Goal: Use online tool/utility: Utilize a website feature to perform a specific function

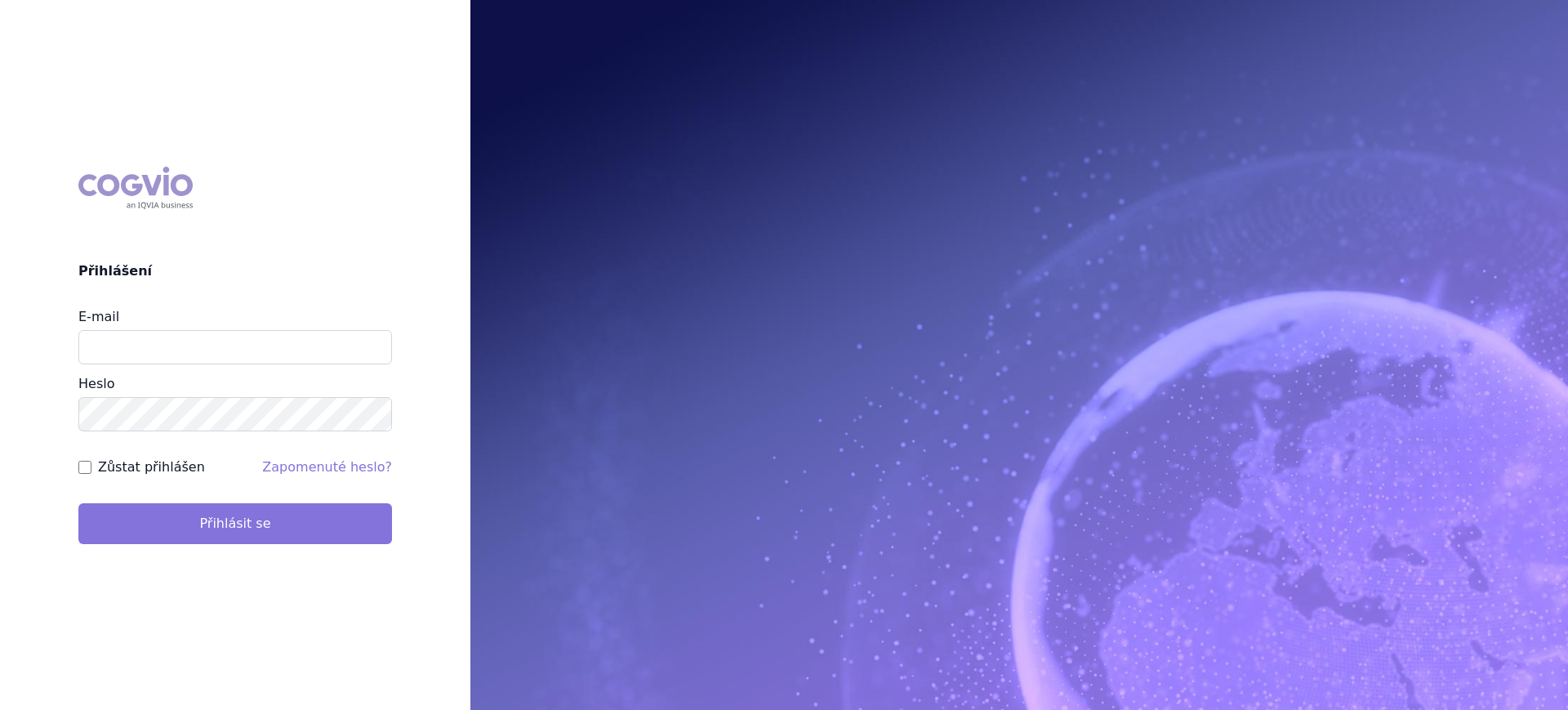
type input "lucie.sichtova@medochemie.com"
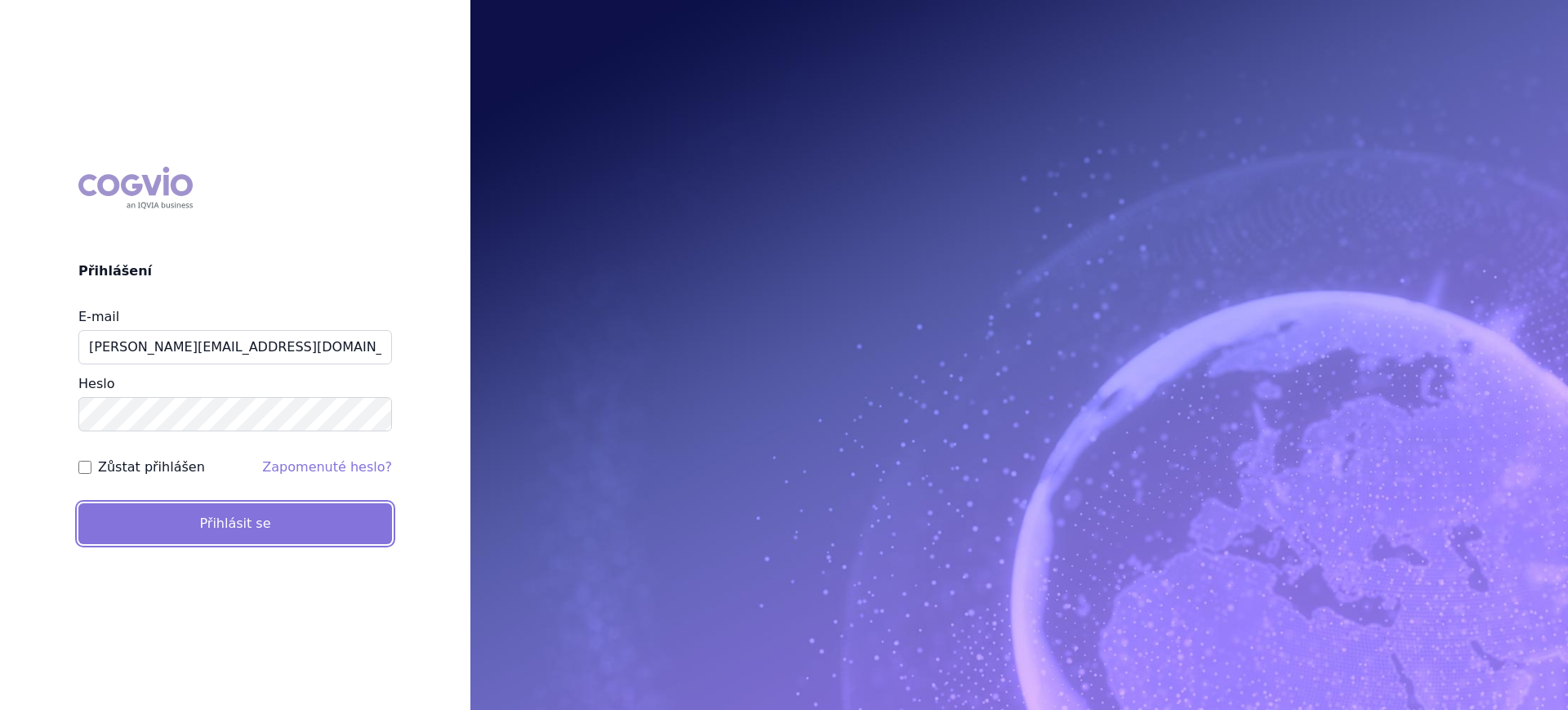
click at [180, 532] on button "Přihlásit se" at bounding box center [235, 524] width 314 height 41
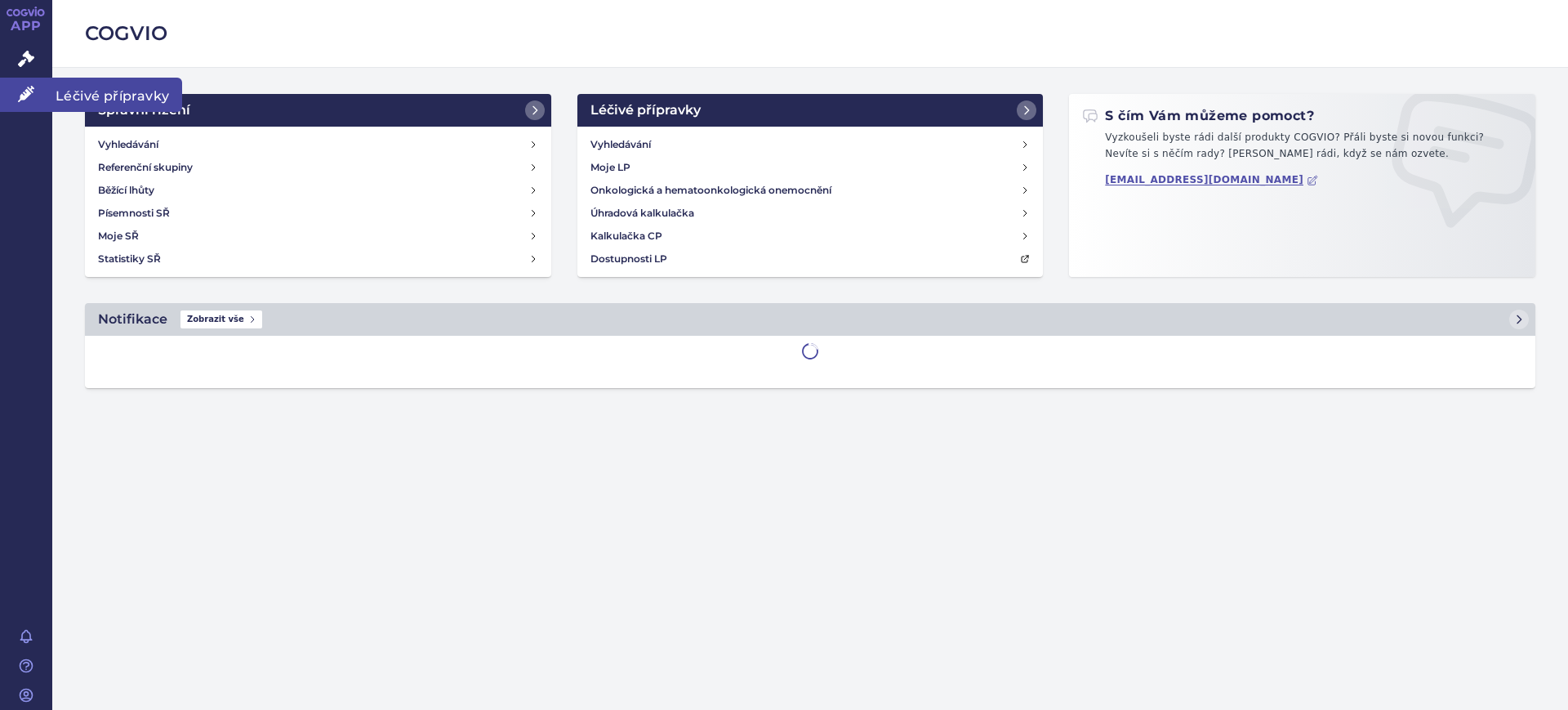
click at [39, 99] on link "Léčivé přípravky" at bounding box center [26, 94] width 52 height 35
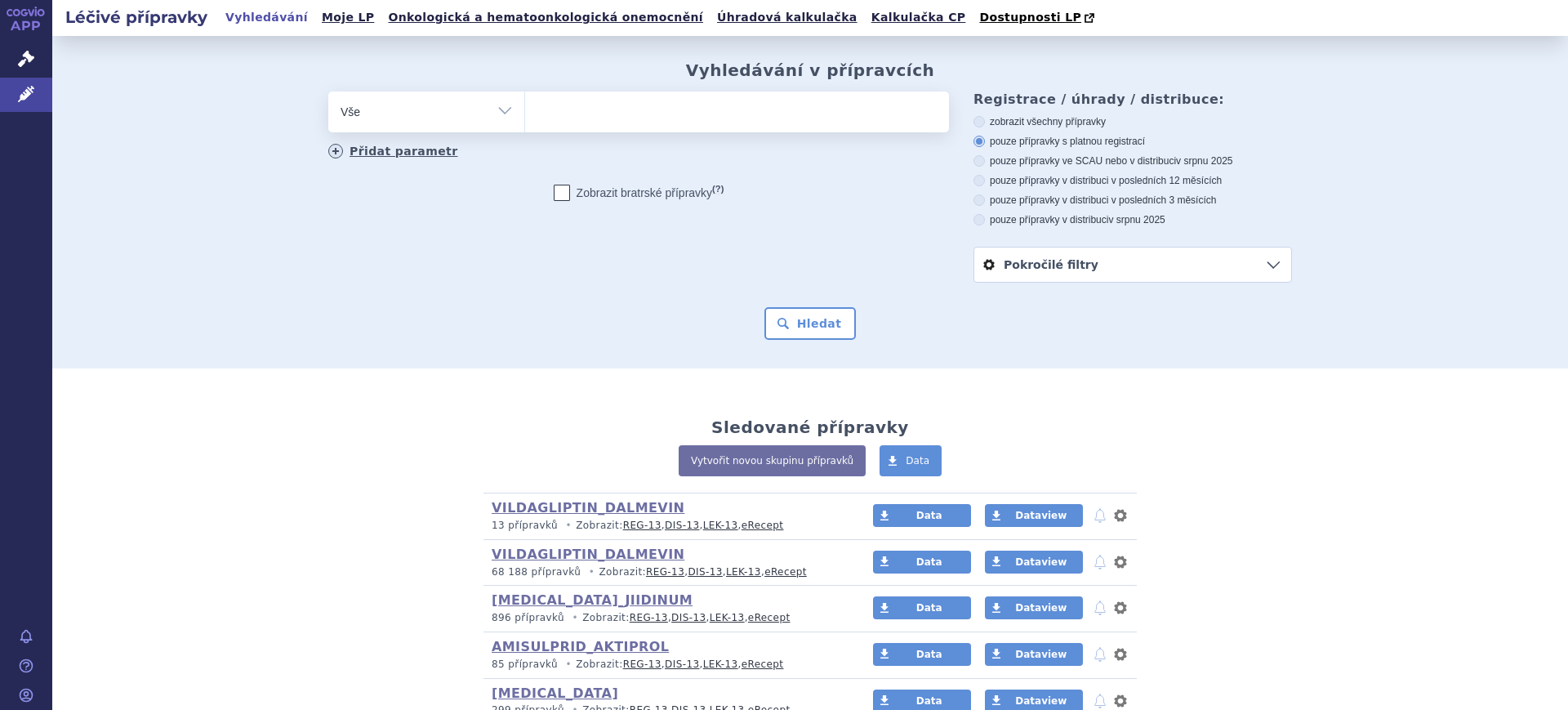
click at [400, 104] on select "Vše Přípravek/SUKL kód MAH VPOIS ATC/Aktivní látka Léková forma Síla" at bounding box center [426, 110] width 196 height 37
select select "filter-atc-group"
click at [328, 93] on select "Vše Přípravek/SUKL kód MAH VPOIS ATC/Aktivní látka Léková forma Síla" at bounding box center [426, 110] width 196 height 37
click at [678, 114] on ul at bounding box center [737, 109] width 424 height 35
click at [525, 114] on select at bounding box center [524, 111] width 1 height 41
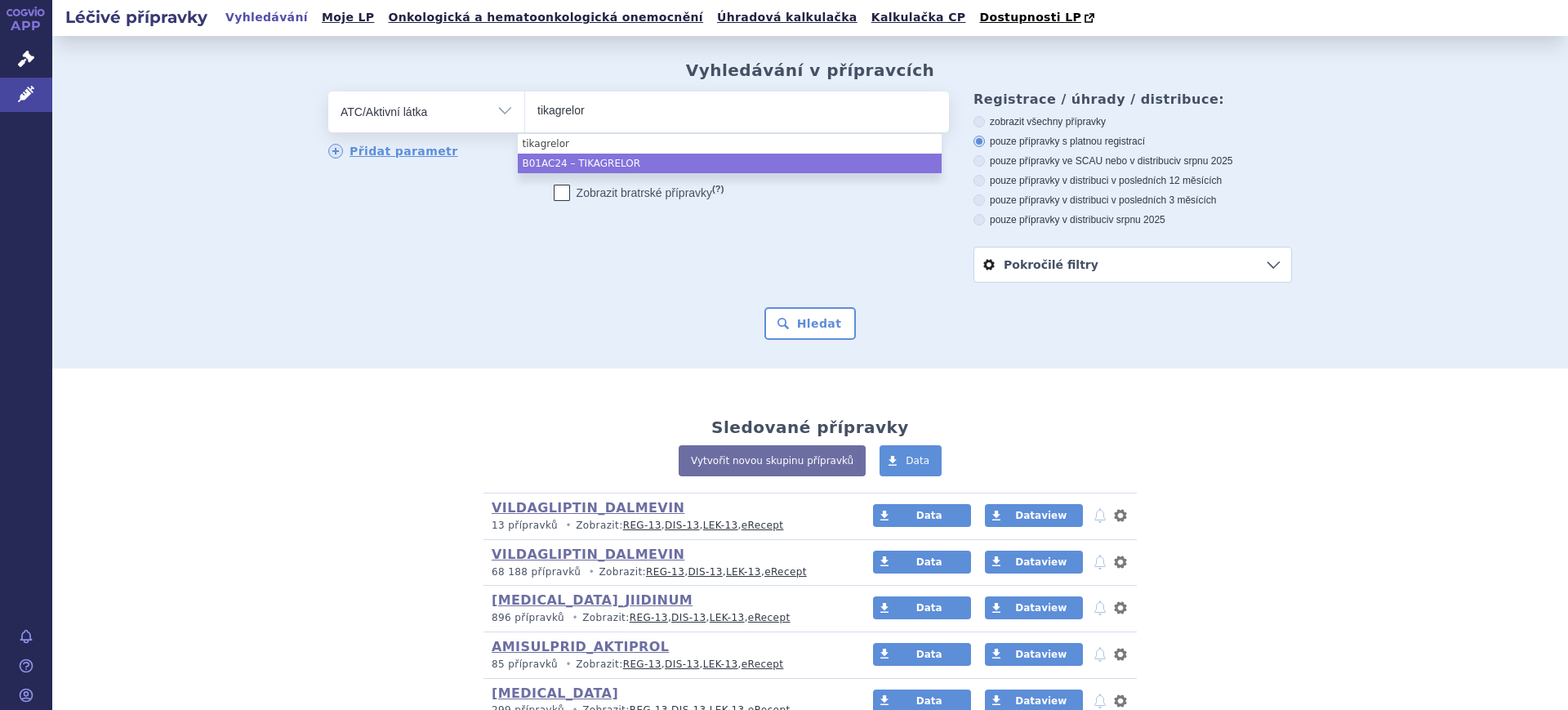
type input "tikagrelor"
select select "B01AC24"
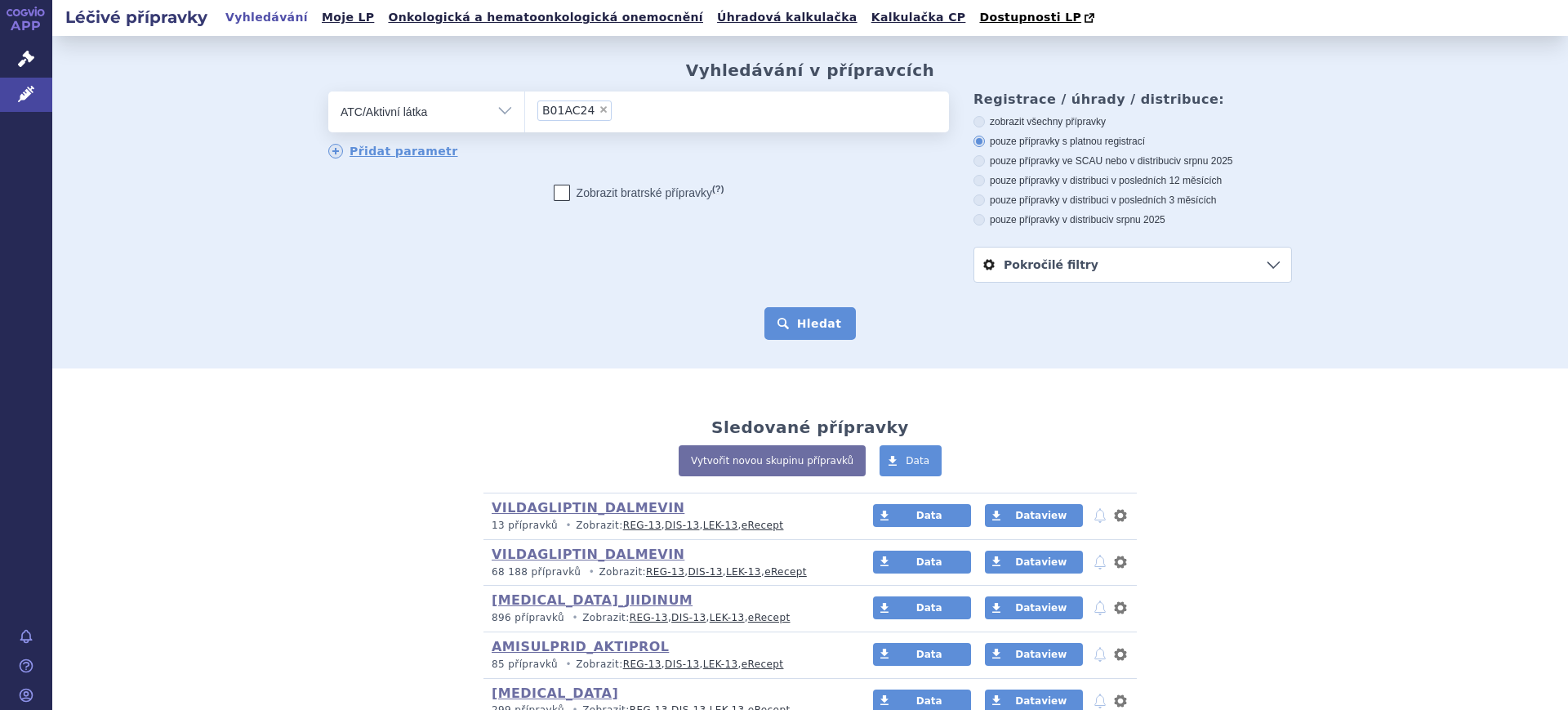
click at [808, 325] on button "Hledat" at bounding box center [811, 323] width 93 height 33
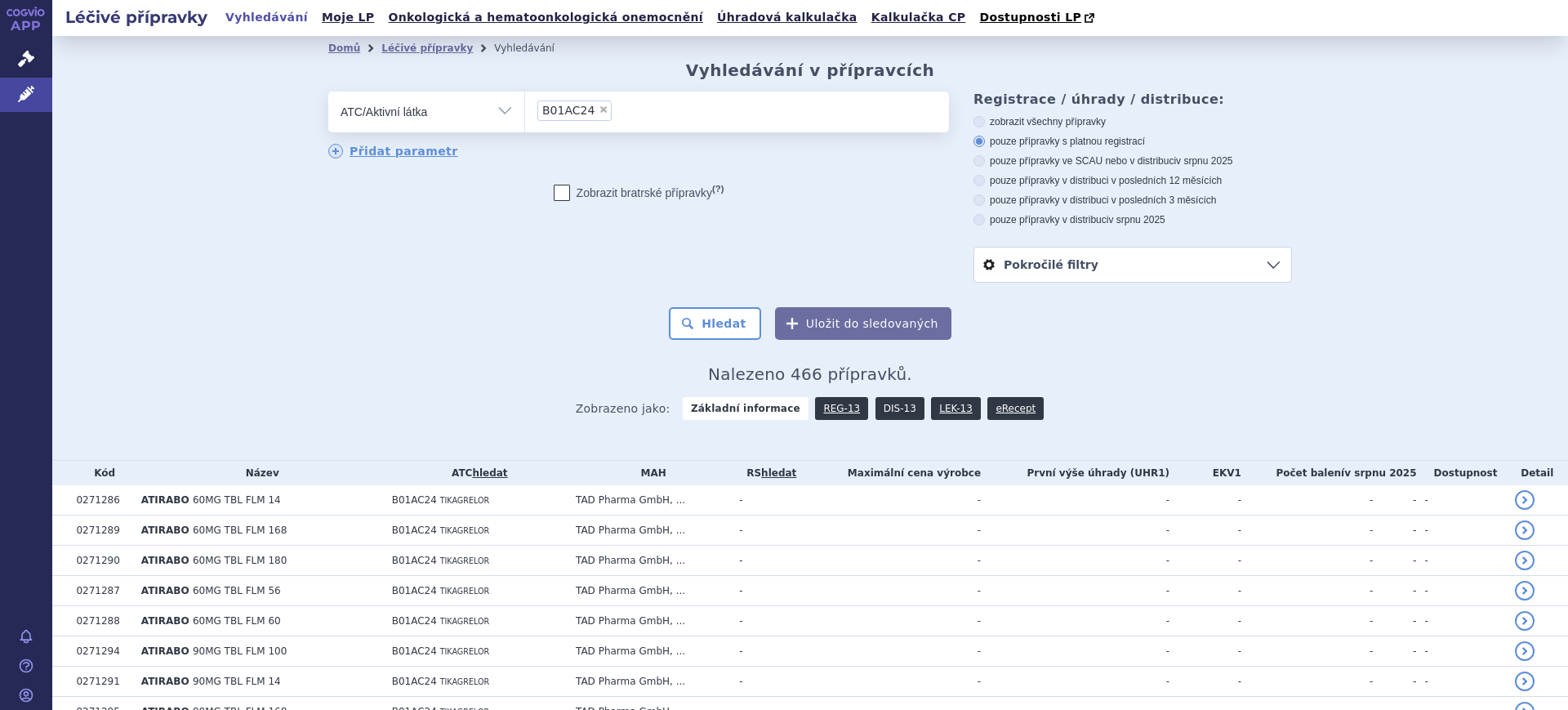
click at [877, 411] on link "DIS-13" at bounding box center [900, 408] width 49 height 23
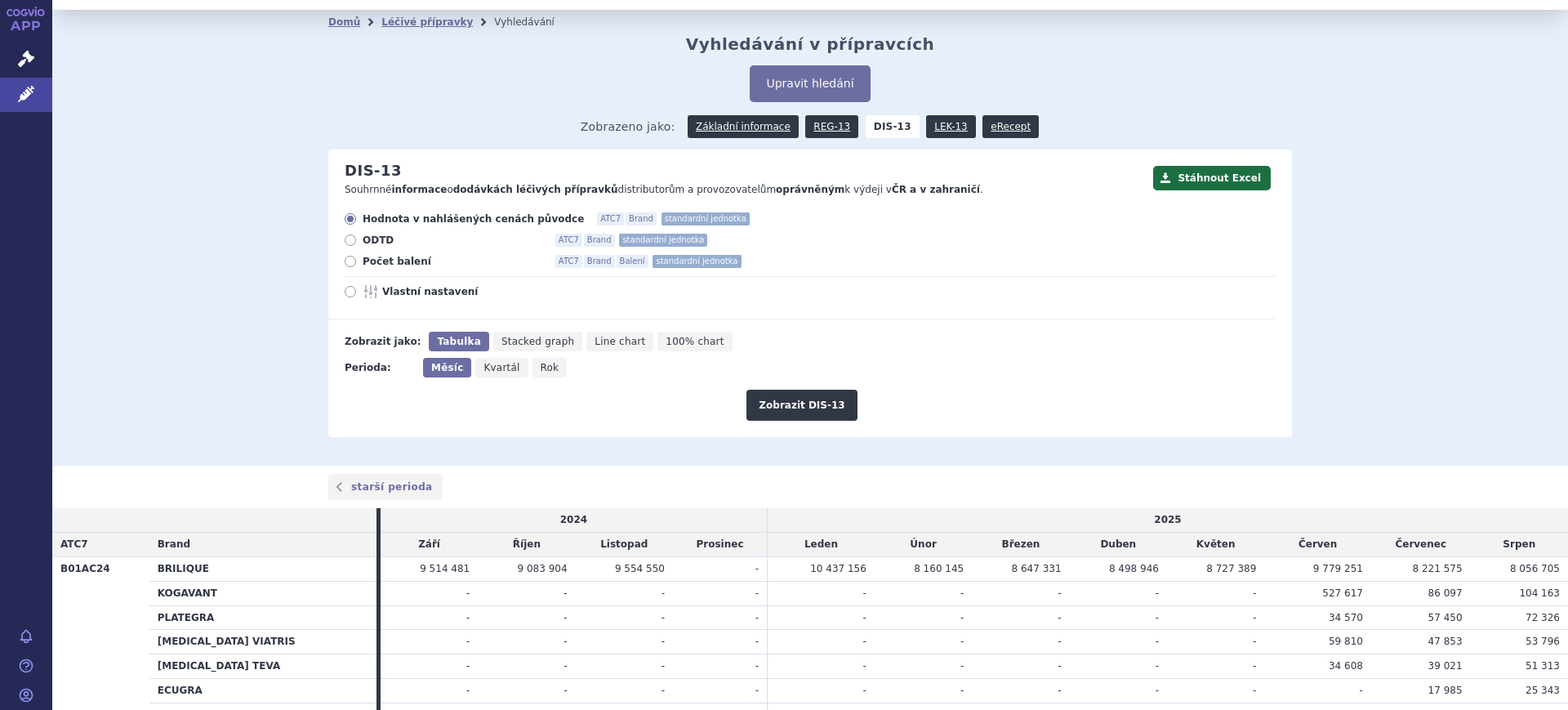
scroll to position [102, 0]
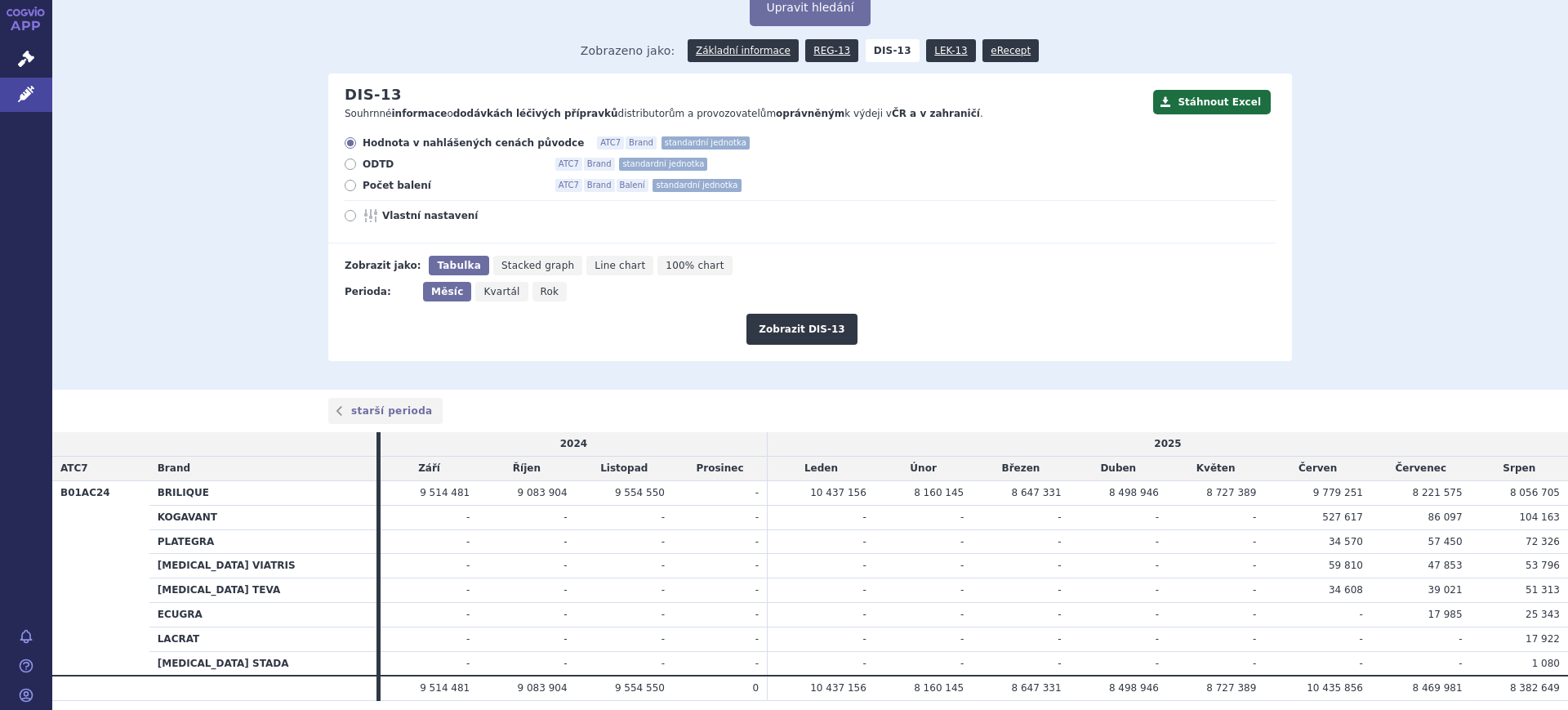
click at [540, 291] on span "Rok" at bounding box center [550, 292] width 19 height 12
click at [534, 291] on input "Rok" at bounding box center [538, 287] width 11 height 11
radio input "true"
click at [766, 331] on button "Zobrazit DIS-13" at bounding box center [801, 329] width 110 height 31
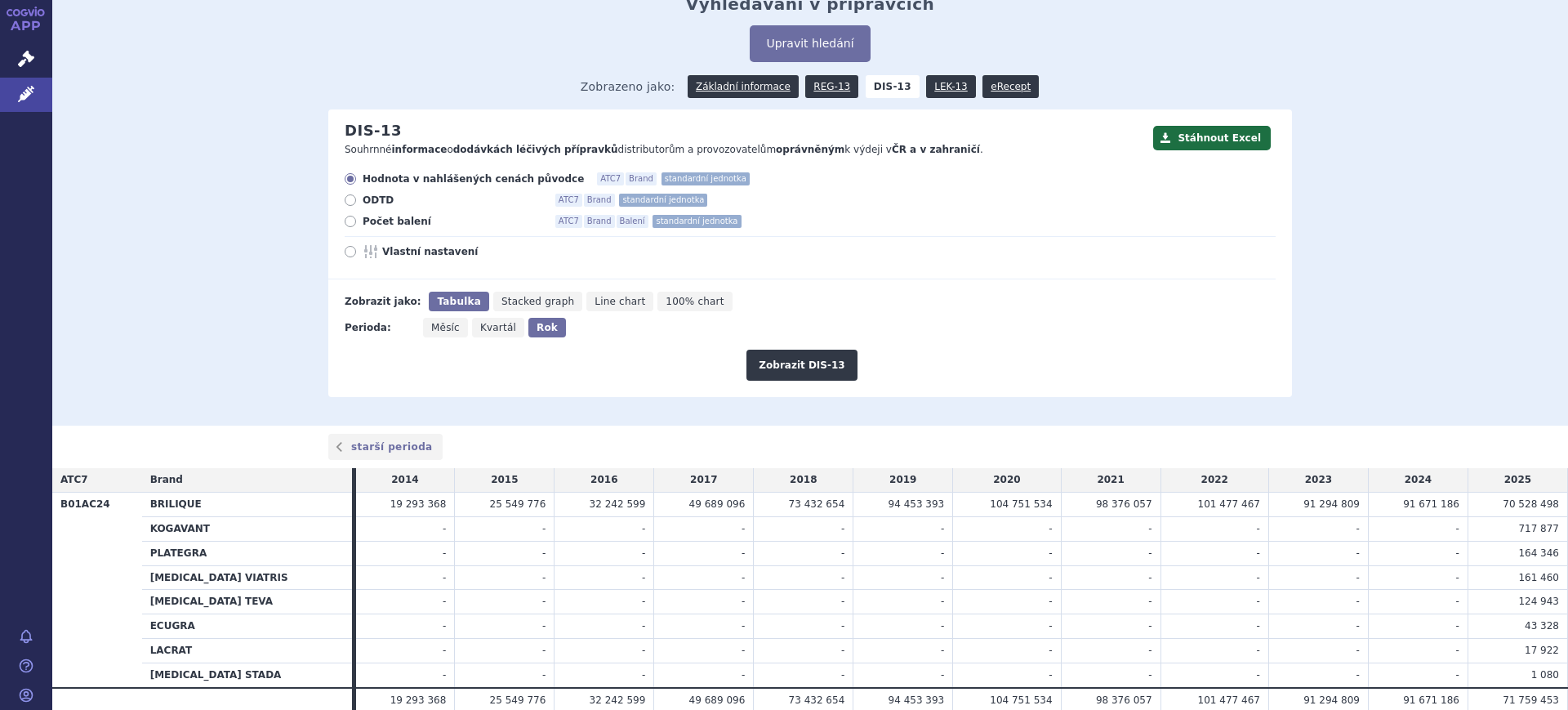
scroll to position [34, 0]
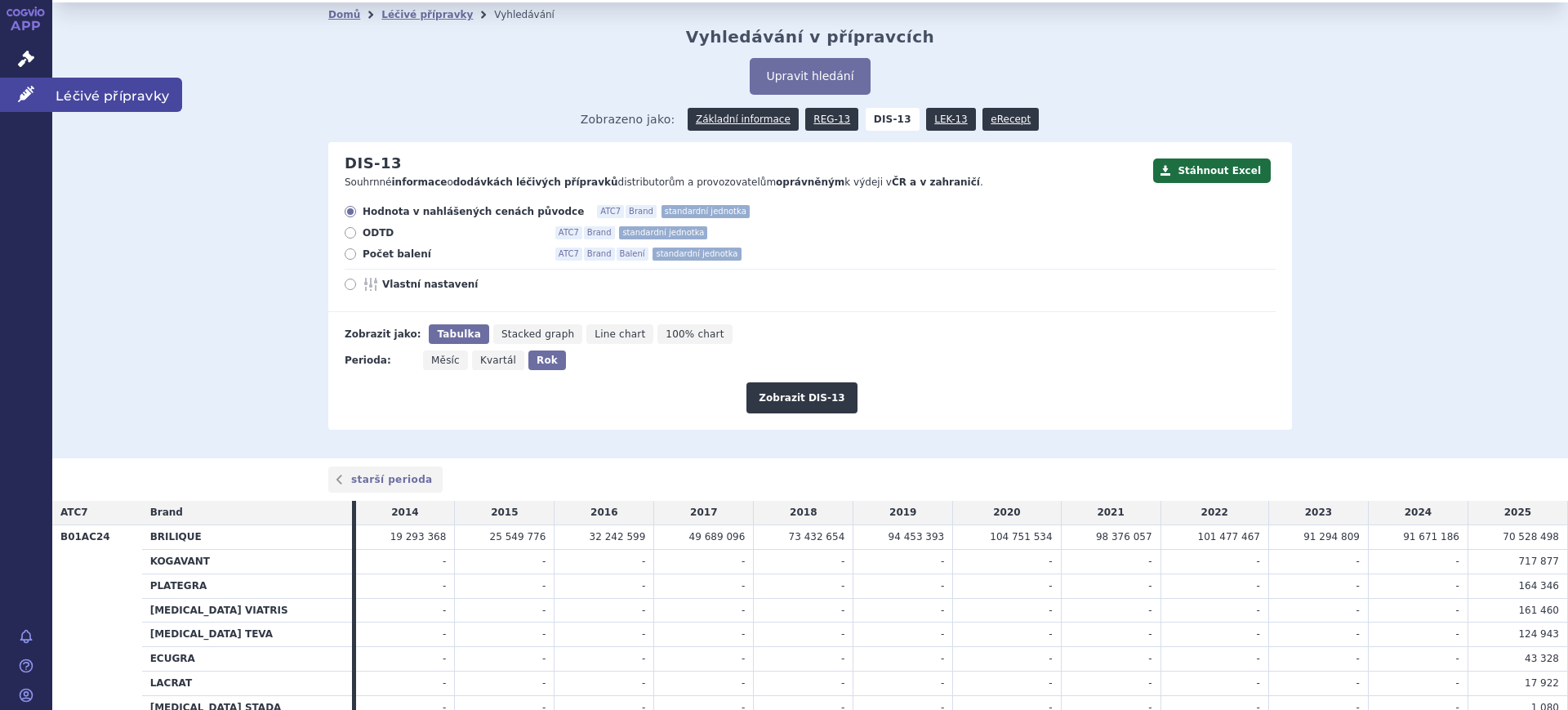
click at [21, 99] on icon at bounding box center [25, 93] width 16 height 16
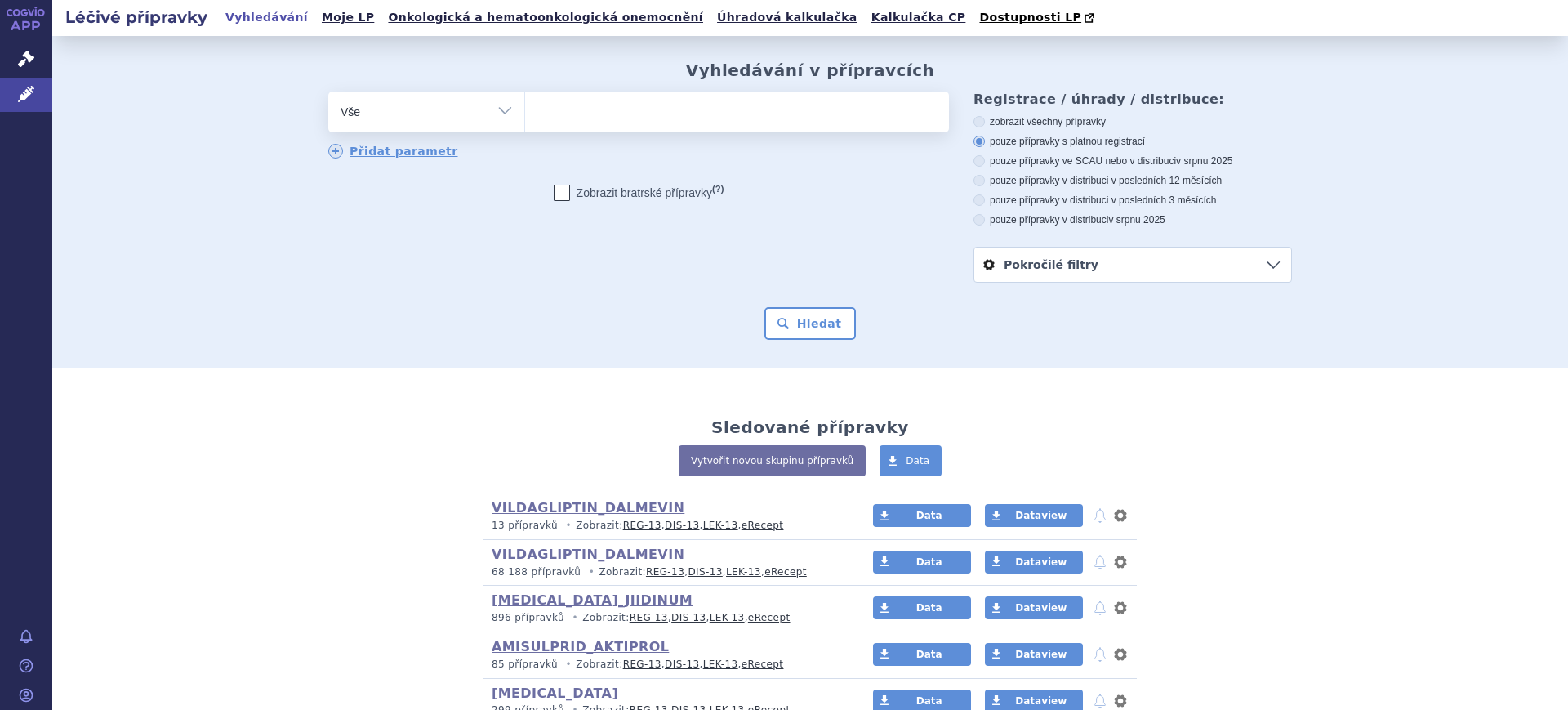
click at [463, 120] on select "Vše Přípravek/SUKL kód MAH VPOIS ATC/Aktivní látka Léková forma Síla" at bounding box center [426, 110] width 196 height 37
select select "filter-atc-group"
click at [328, 93] on select "Vše Přípravek/SUKL kód MAH VPOIS ATC/Aktivní látka Léková forma Síla" at bounding box center [426, 110] width 196 height 37
click at [570, 138] on div "odstranit Vše Přípravek/SUKL kód MAH VPOIS ATC/Aktivní látka" at bounding box center [638, 126] width 620 height 69
click at [577, 132] on span at bounding box center [737, 112] width 424 height 41
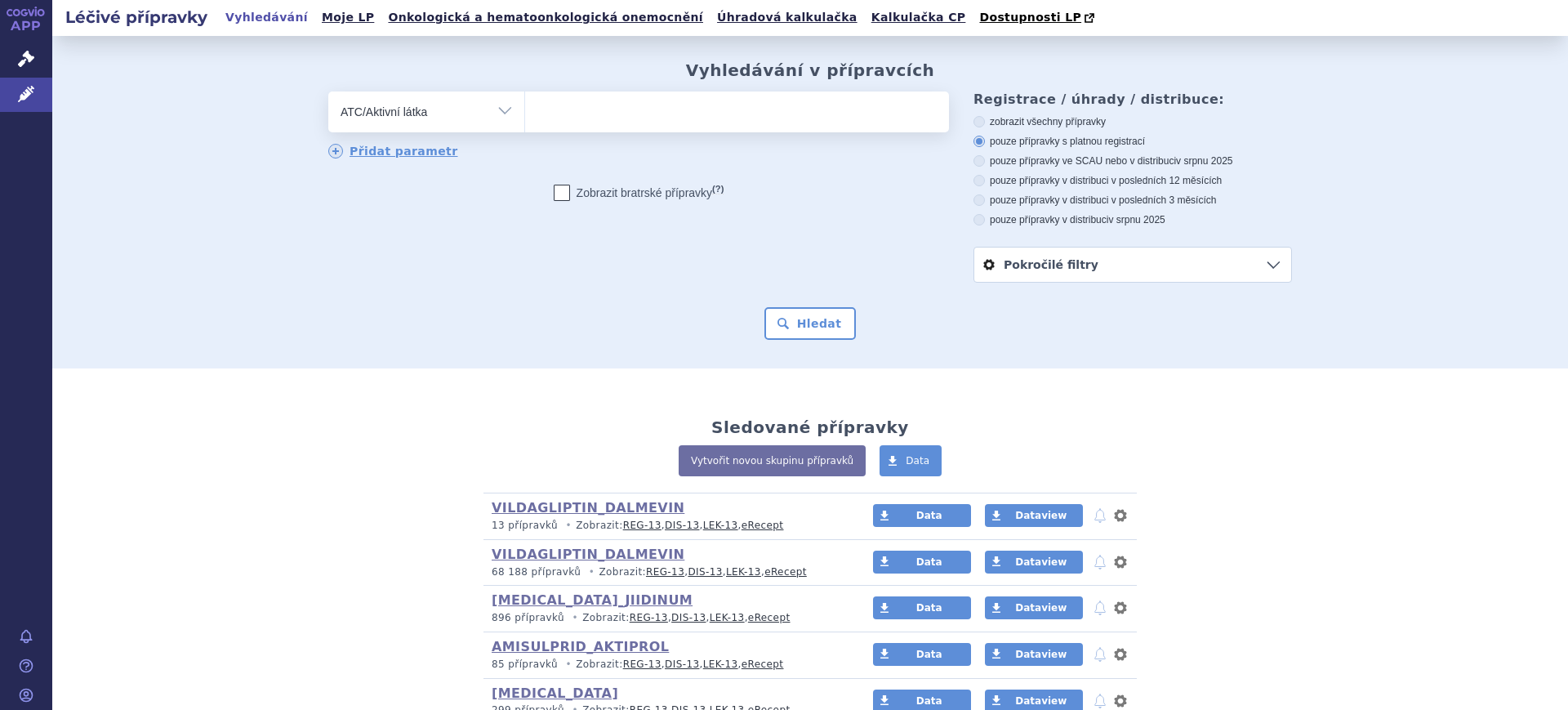
click at [525, 131] on select at bounding box center [524, 111] width 1 height 41
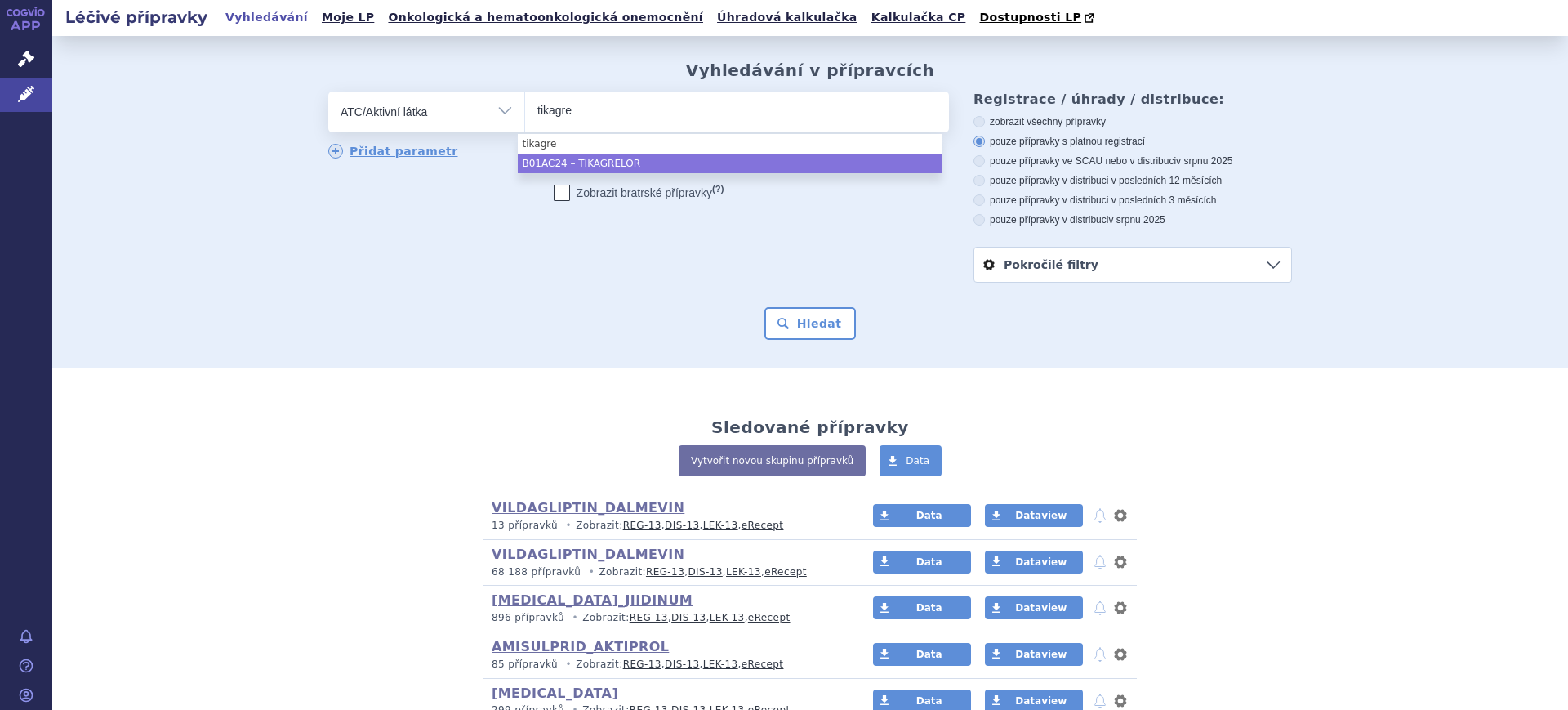
type input "tikagre"
select select "B01AC24"
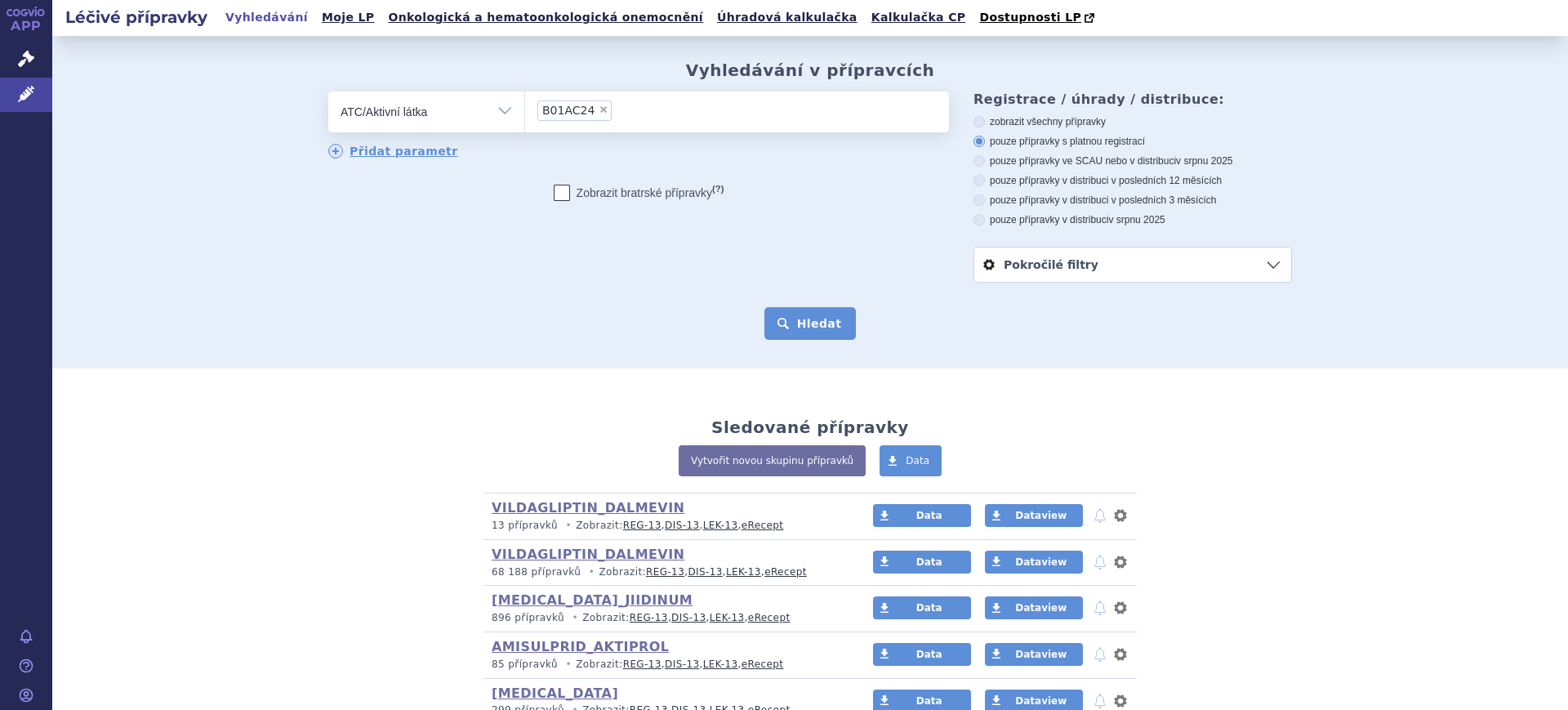
click at [786, 330] on button "Hledat" at bounding box center [811, 323] width 93 height 33
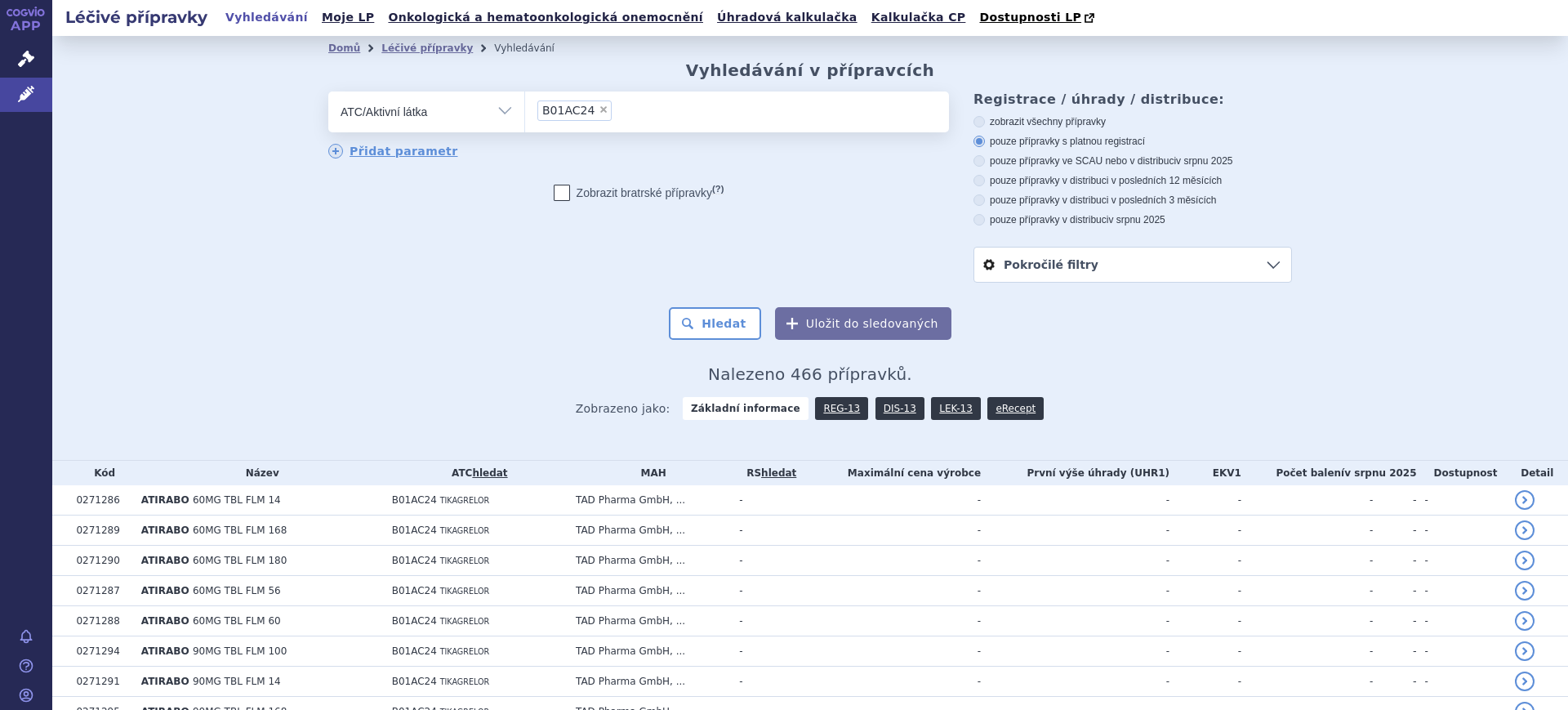
click at [841, 319] on button "Uložit do sledovaných" at bounding box center [864, 323] width 177 height 33
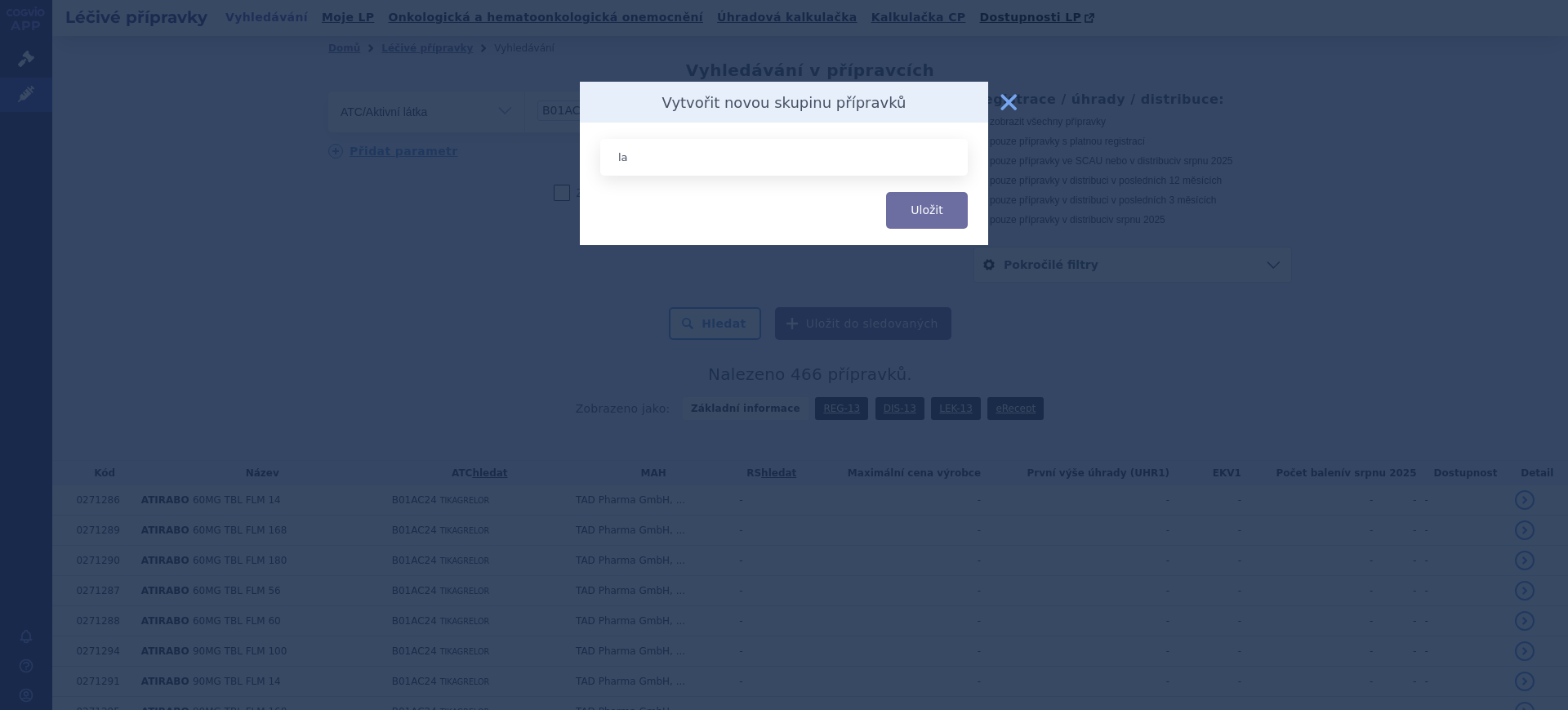
type input "l"
type input "L"
type input "TIKAGRELOR_LACRAT"
click at [886, 192] on button "Uložit" at bounding box center [927, 211] width 82 height 37
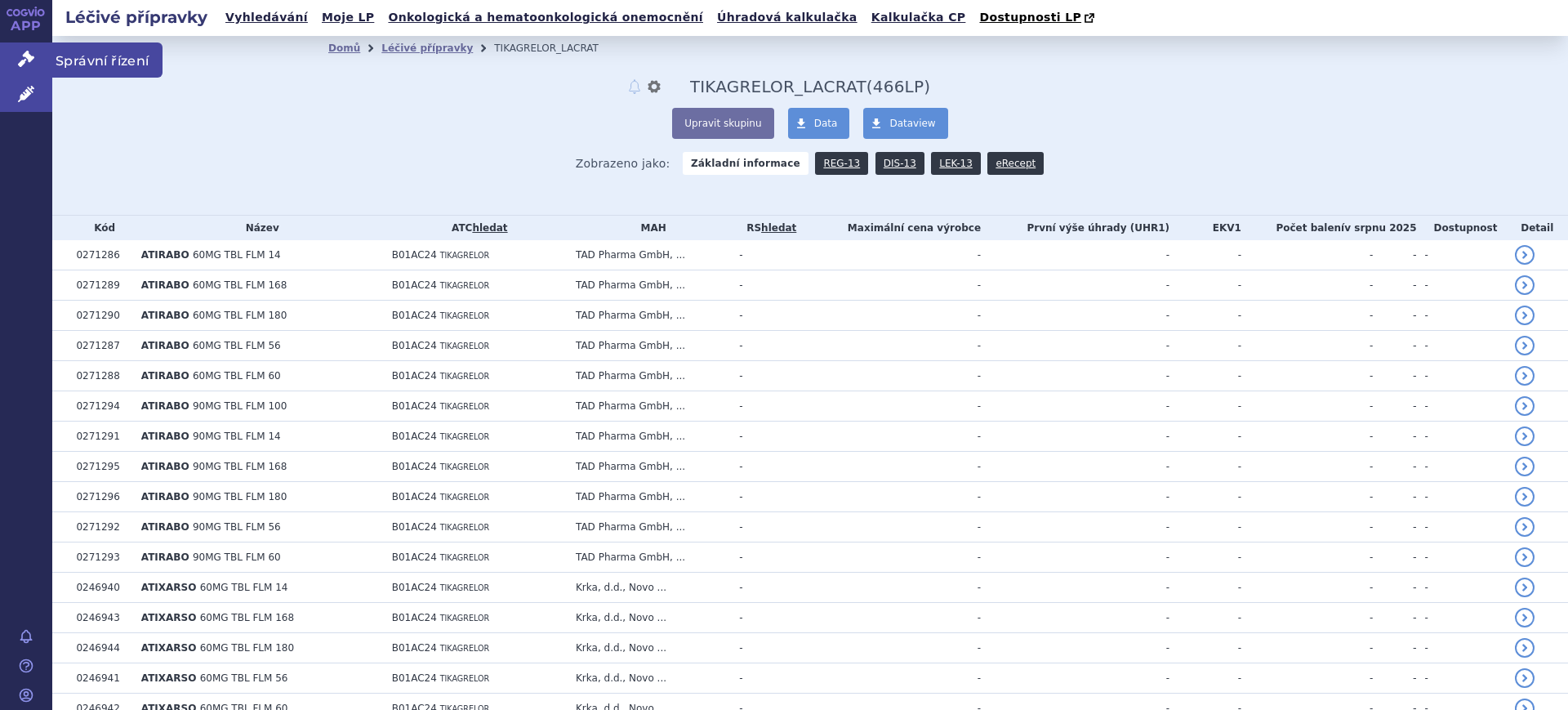
click at [44, 67] on link "Správní řízení" at bounding box center [26, 59] width 52 height 35
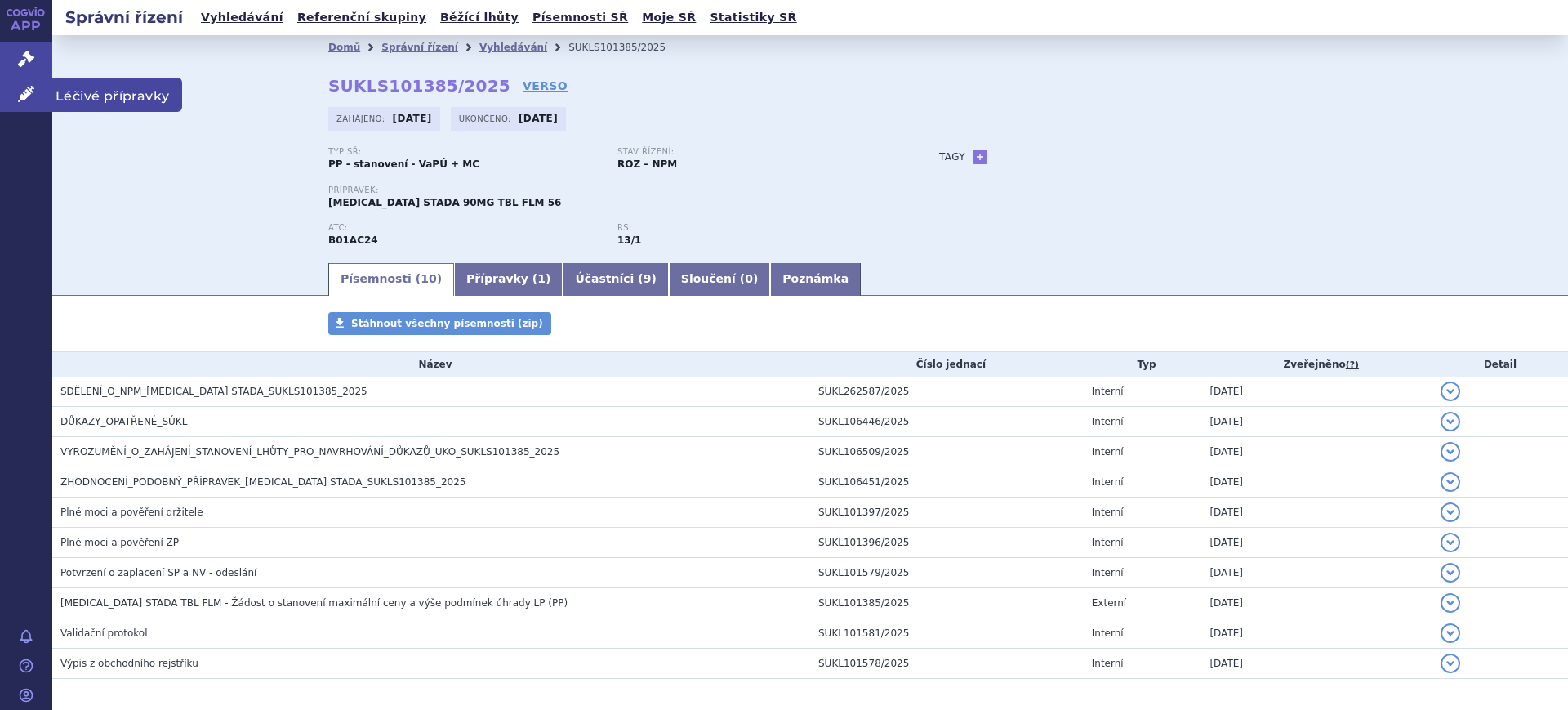
drag, startPoint x: 24, startPoint y: 94, endPoint x: 36, endPoint y: 95, distance: 12.0
click at [24, 94] on icon at bounding box center [25, 93] width 16 height 16
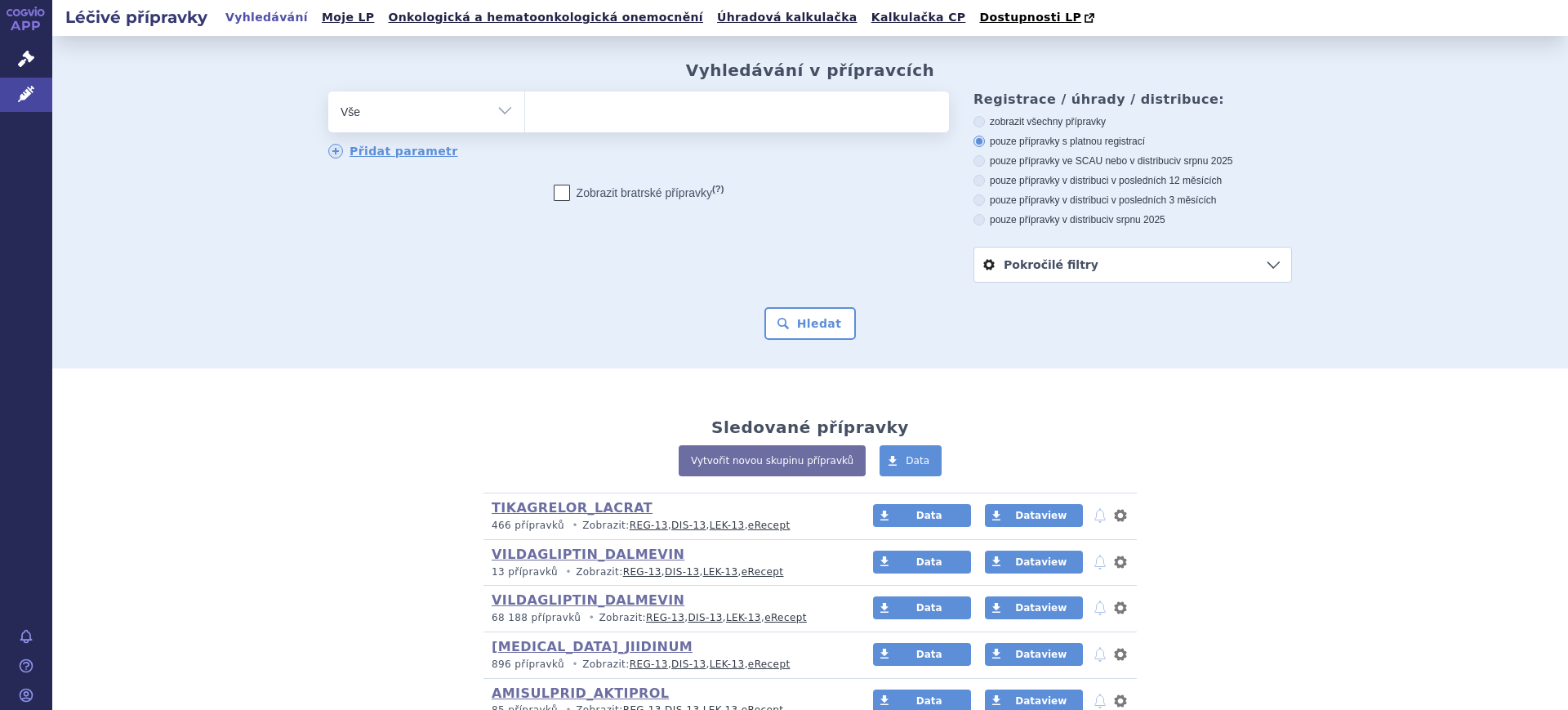
click at [867, 13] on link "Kalkulačka CP" at bounding box center [919, 18] width 104 height 22
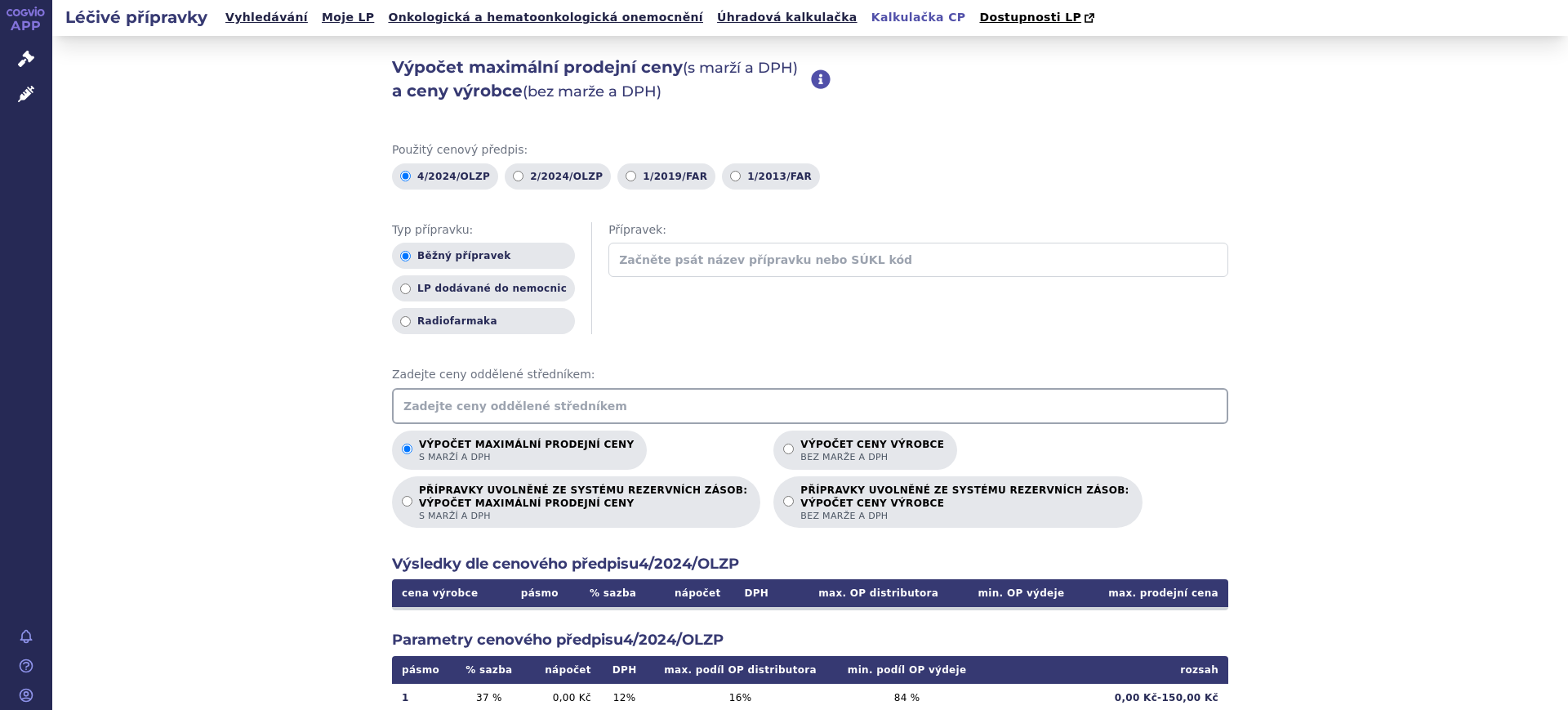
click at [720, 395] on input "text" at bounding box center [811, 406] width 837 height 36
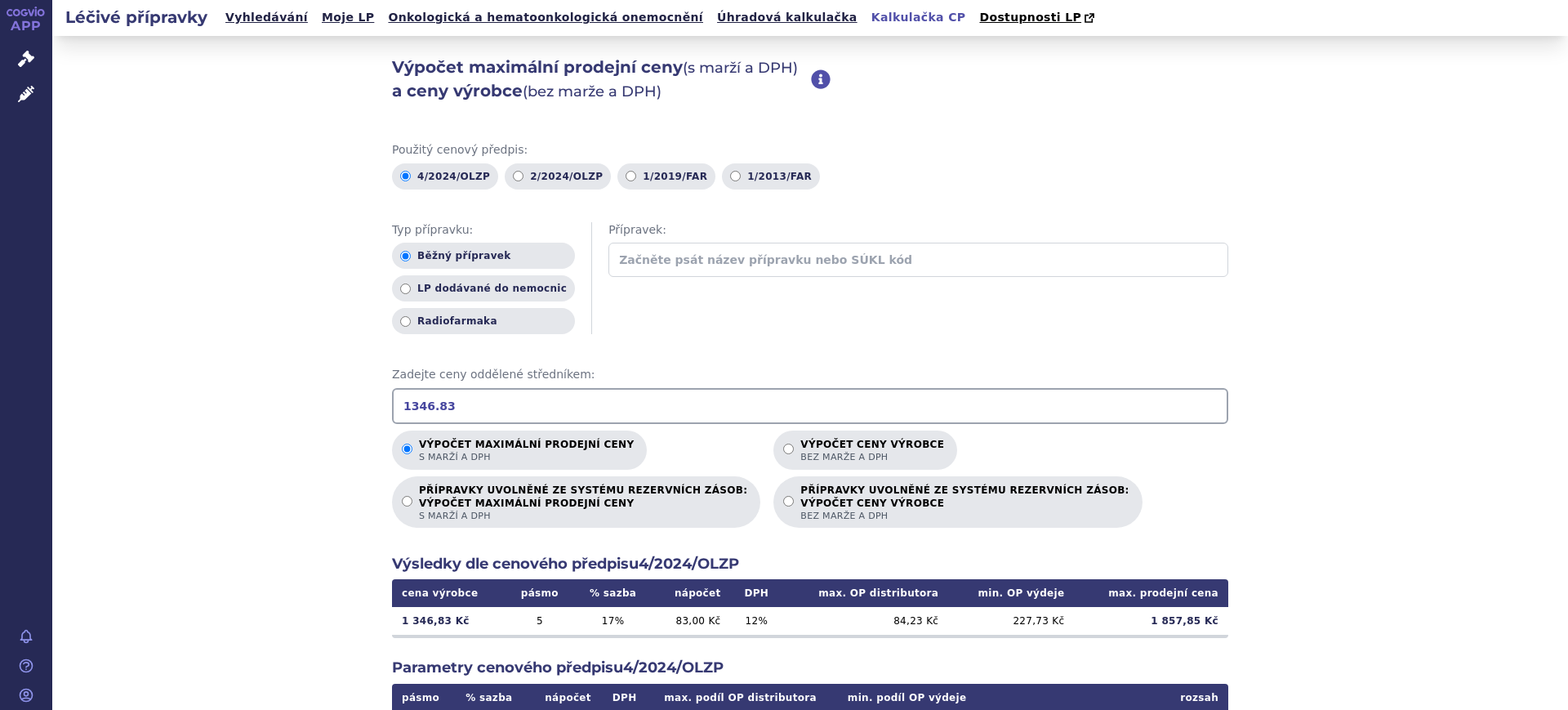
drag, startPoint x: 498, startPoint y: 398, endPoint x: 0, endPoint y: 177, distance: 544.8
click at [21, 383] on div "APP Správní řízení Léčivé přípravky Notifikace Nápověda Lucie Šichtová Vyhledáv…" at bounding box center [784, 355] width 1568 height 710
drag, startPoint x: 514, startPoint y: 432, endPoint x: 397, endPoint y: 395, distance: 122.7
click at [397, 395] on div "Použitý cenový předpis: 4/2024/OLZP 2/2024/OLZP 1/2019/FAR 1/2013/FAR Typ přípr…" at bounding box center [811, 556] width 837 height 827
drag, startPoint x: 513, startPoint y: 419, endPoint x: 232, endPoint y: 383, distance: 283.3
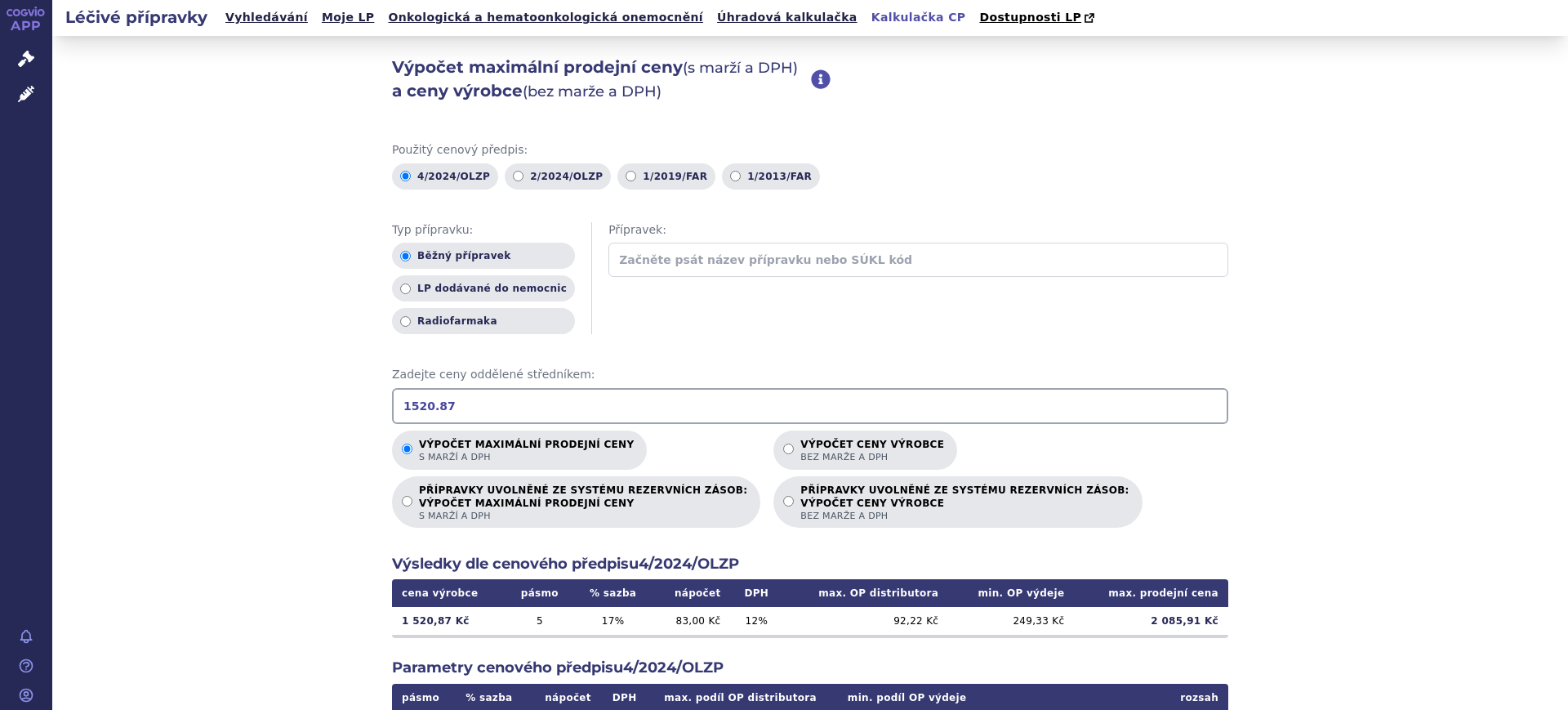
click at [241, 383] on div "Výpočet maximální prodejní ceny (s marží a DPH) a ceny výrobce (bez marže a DPH…" at bounding box center [810, 513] width 1516 height 953
drag, startPoint x: 465, startPoint y: 406, endPoint x: 0, endPoint y: 307, distance: 475.4
click at [0, 313] on div "APP Správní řízení Léčivé přípravky Notifikace Nápověda Lucie Šichtová Vyhledáv…" at bounding box center [784, 355] width 1568 height 710
drag, startPoint x: 533, startPoint y: 403, endPoint x: 0, endPoint y: 286, distance: 545.7
click at [0, 294] on div "APP Správní řízení Léčivé přípravky Notifikace Nápověda Lucie Šichtová Vyhledáv…" at bounding box center [784, 355] width 1568 height 710
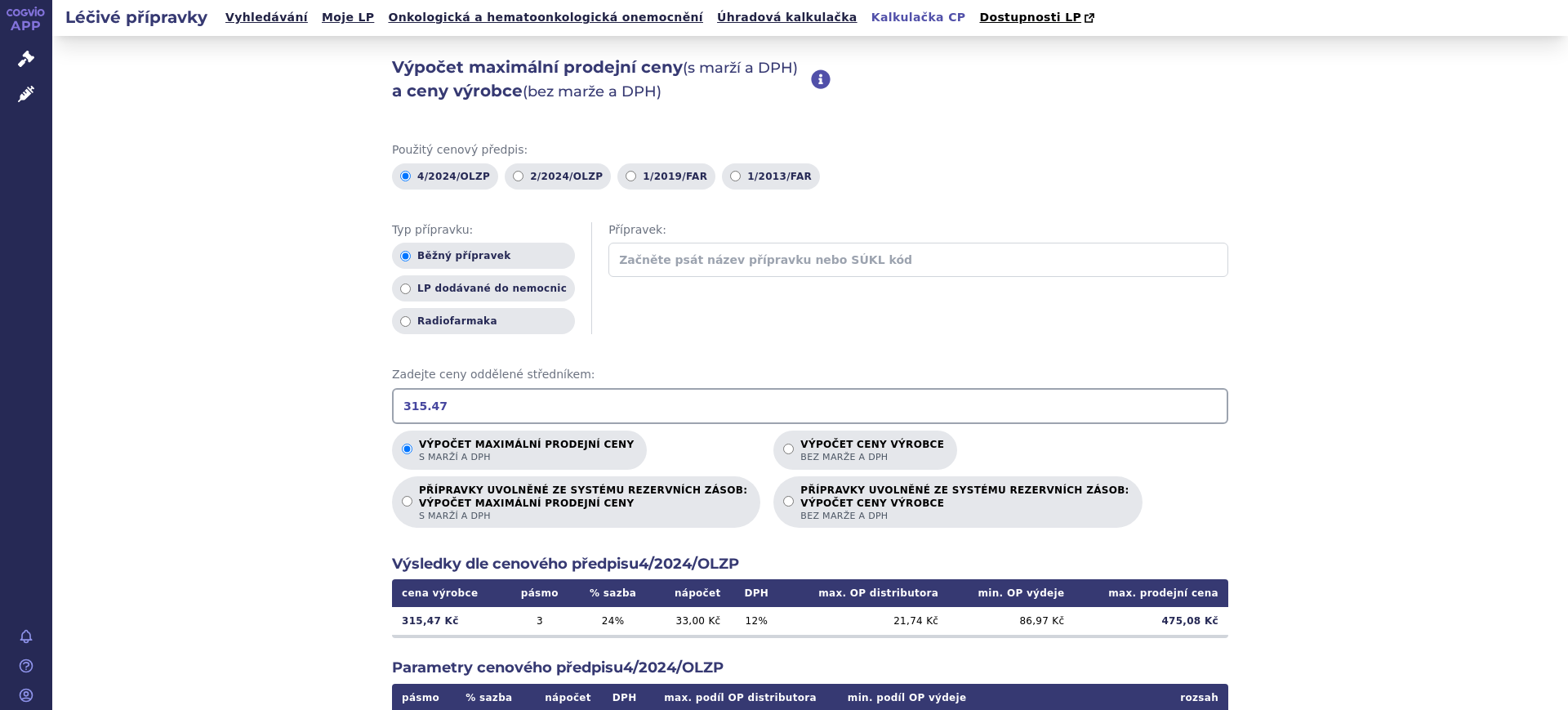
drag, startPoint x: 306, startPoint y: 374, endPoint x: 0, endPoint y: 345, distance: 307.4
click at [0, 334] on div "APP Správní řízení Léčivé přípravky Notifikace Nápověda Lucie Šichtová Vyhledáv…" at bounding box center [784, 355] width 1568 height 710
drag, startPoint x: 141, startPoint y: 312, endPoint x: 0, endPoint y: 205, distance: 177.0
click at [0, 212] on div "APP Správní řízení Léčivé přípravky Notifikace Nápověda Lucie Šichtová Vyhledáv…" at bounding box center [784, 355] width 1568 height 710
drag, startPoint x: 462, startPoint y: 392, endPoint x: 0, endPoint y: 294, distance: 472.3
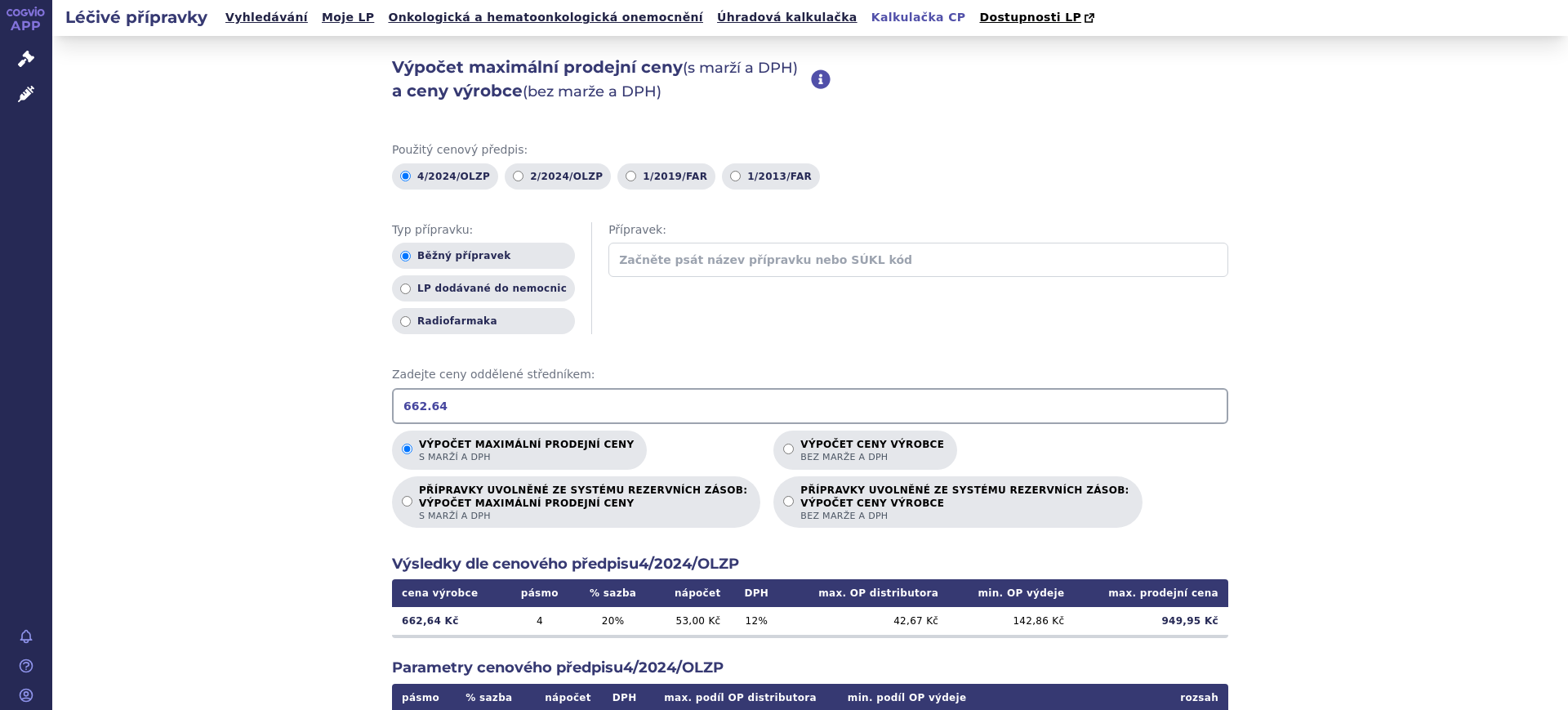
click at [0, 302] on div "APP Správní řízení Léčivé přípravky Notifikace Nápověda Lucie Šichtová Vyhledáv…" at bounding box center [784, 355] width 1568 height 710
drag, startPoint x: 526, startPoint y: 402, endPoint x: 0, endPoint y: 210, distance: 559.9
click at [0, 223] on div "APP Správní řízení Léčivé přípravky Notifikace Nápověda Lucie Šichtová Vyhledáv…" at bounding box center [784, 355] width 1568 height 710
click at [433, 425] on div "Použitý cenový předpis: 4/2024/OLZP 2/2024/OLZP 1/2019/FAR 1/2013/FAR Typ přípr…" at bounding box center [811, 556] width 837 height 827
drag, startPoint x: 8, startPoint y: 309, endPoint x: 0, endPoint y: 288, distance: 22.5
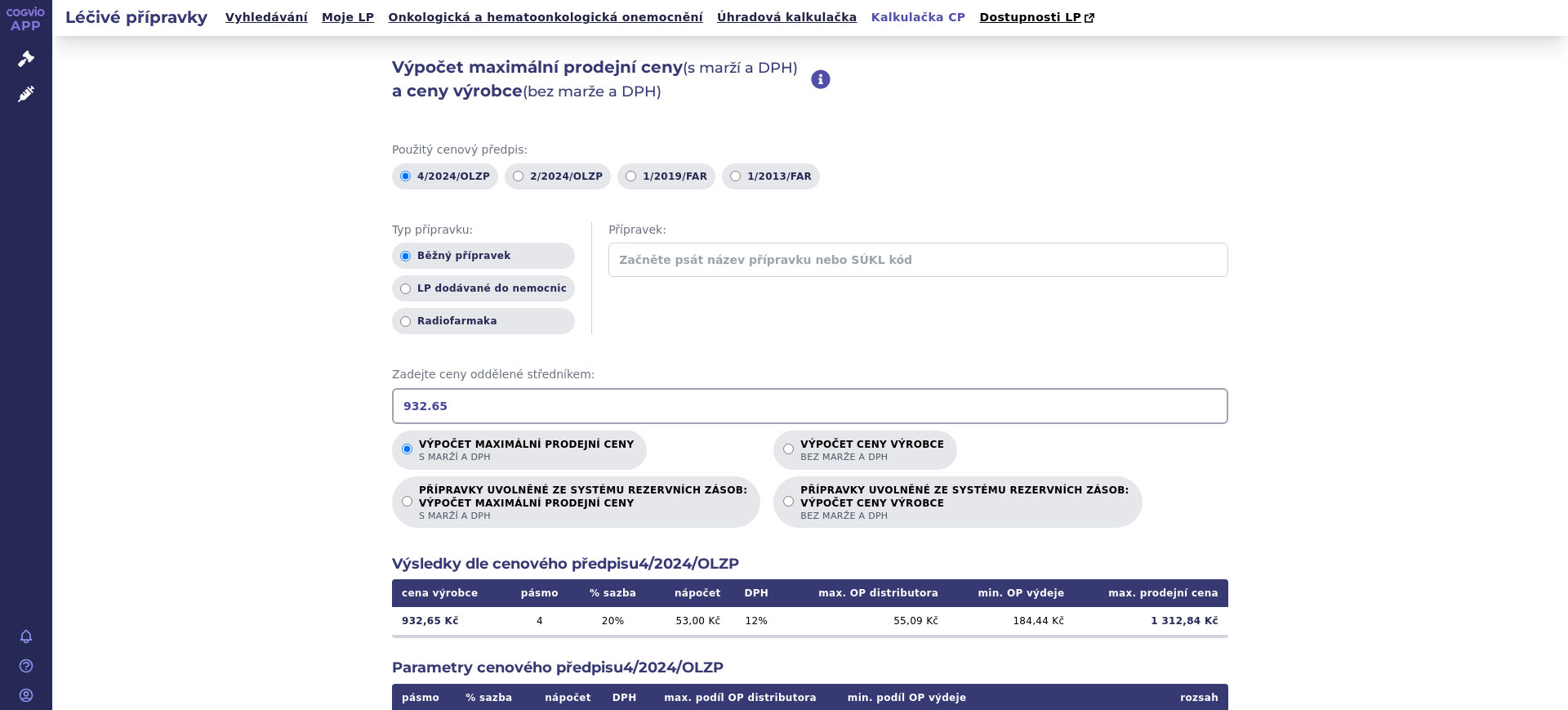
click at [0, 290] on div "APP Správní řízení Léčivé přípravky Notifikace Nápověda Lucie Šichtová Vyhledáv…" at bounding box center [784, 355] width 1568 height 710
drag, startPoint x: 503, startPoint y: 404, endPoint x: 0, endPoint y: 344, distance: 506.6
click at [0, 344] on div "APP Správní řízení Léčivé přípravky Notifikace Nápověda Lucie Šichtová Vyhledáv…" at bounding box center [784, 355] width 1568 height 710
drag, startPoint x: 0, startPoint y: 291, endPoint x: 0, endPoint y: 274, distance: 17.0
click at [0, 280] on div "APP Správní řízení Léčivé přípravky Notifikace Nápověda Lucie Šichtová Vyhledáv…" at bounding box center [784, 355] width 1568 height 710
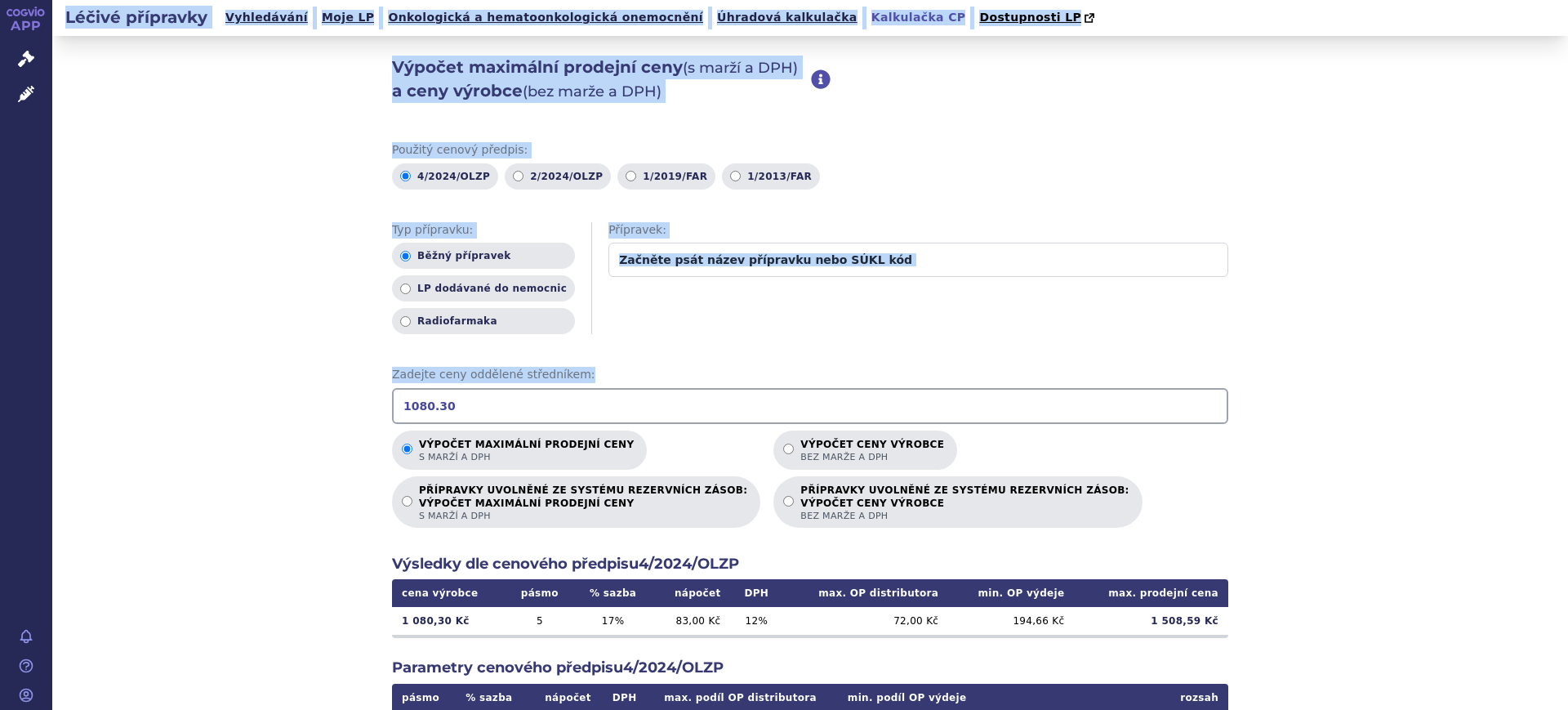
drag, startPoint x: 548, startPoint y: 386, endPoint x: 0, endPoint y: 281, distance: 558.0
click at [0, 286] on div "APP Správní řízení Léčivé přípravky Notifikace Nápověda Lucie Šichtová Vyhledáv…" at bounding box center [784, 355] width 1568 height 710
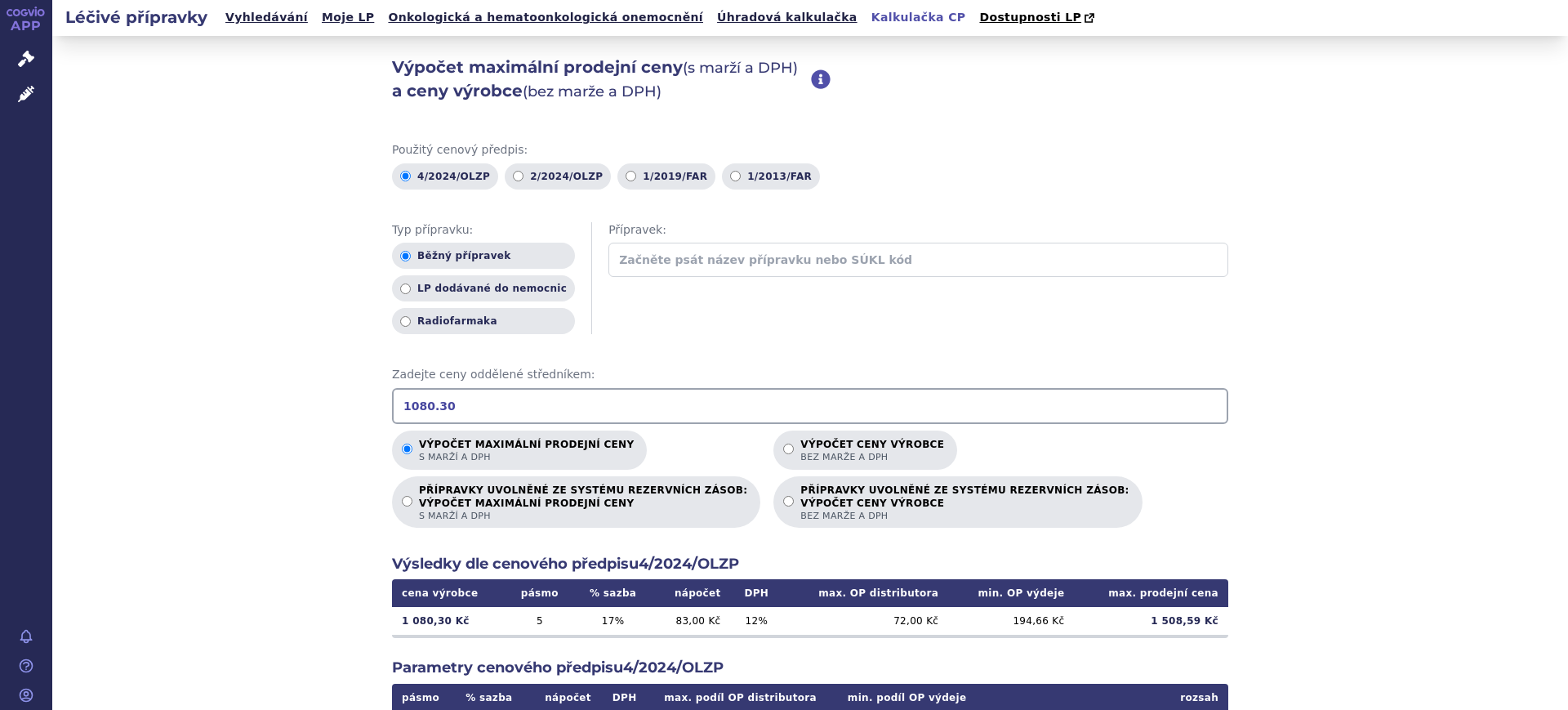
drag, startPoint x: 454, startPoint y: 407, endPoint x: 22, endPoint y: 304, distance: 444.1
click at [22, 304] on div "APP Správní řízení Léčivé přípravky Notifikace Nápověda Lucie Šichtová Vyhledáv…" at bounding box center [784, 355] width 1568 height 710
drag, startPoint x: 451, startPoint y: 403, endPoint x: 25, endPoint y: 345, distance: 429.9
click at [25, 345] on div "APP Správní řízení Léčivé přípravky Notifikace Nápověda Lucie Šichtová Vyhledáv…" at bounding box center [784, 355] width 1568 height 710
drag, startPoint x: 577, startPoint y: 400, endPoint x: 0, endPoint y: 270, distance: 591.5
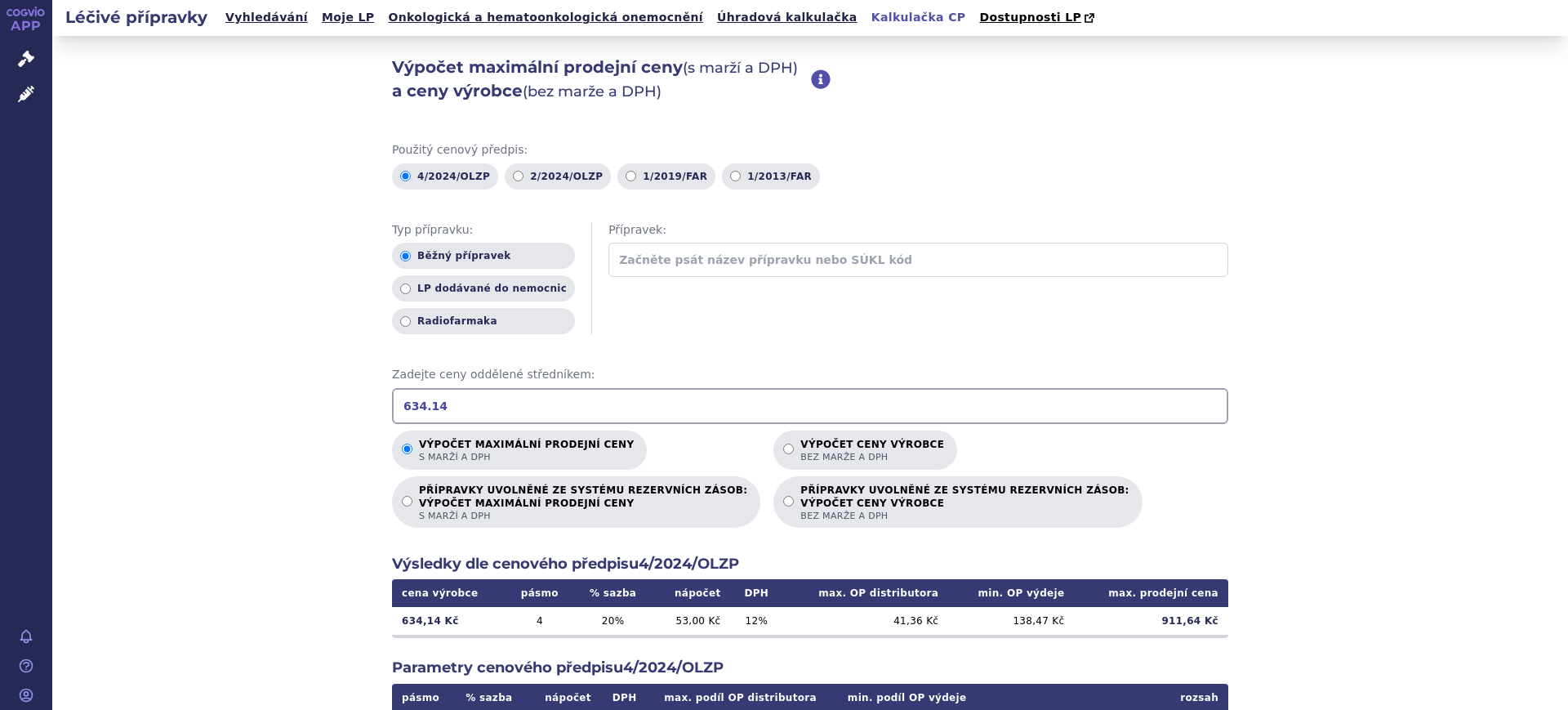
click at [0, 270] on div "APP Správní řízení Léčivé přípravky Notifikace Nápověda Lucie Šichtová Vyhledáv…" at bounding box center [784, 355] width 1568 height 710
drag, startPoint x: 433, startPoint y: 412, endPoint x: 0, endPoint y: 321, distance: 442.5
click at [0, 321] on div "APP Správní řízení Léčivé přípravky Notifikace Nápověda Lucie Šichtová Vyhledáv…" at bounding box center [784, 355] width 1568 height 710
type input "709.29"
click at [32, 90] on icon at bounding box center [25, 93] width 16 height 16
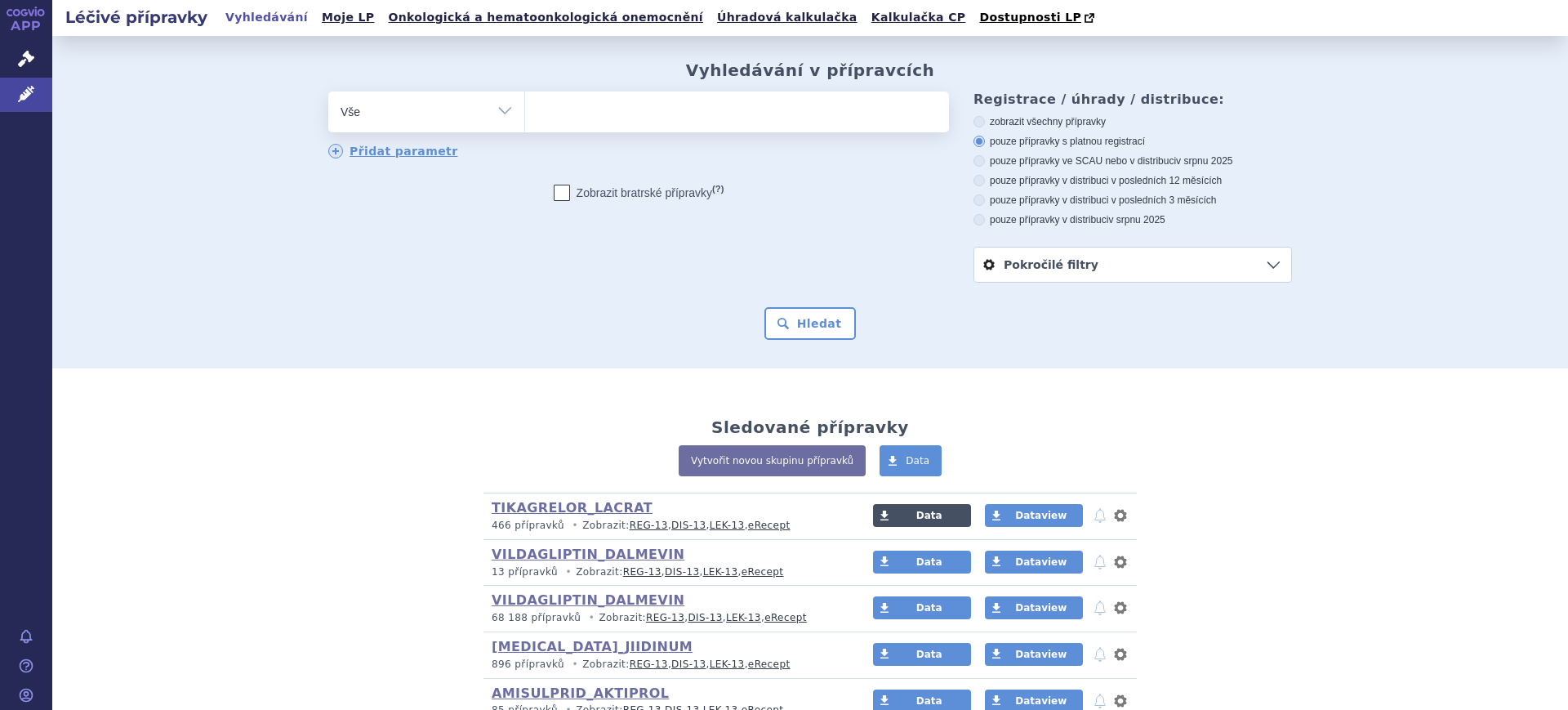
click at [947, 520] on link "Data" at bounding box center [922, 515] width 98 height 23
